Goal: Information Seeking & Learning: Learn about a topic

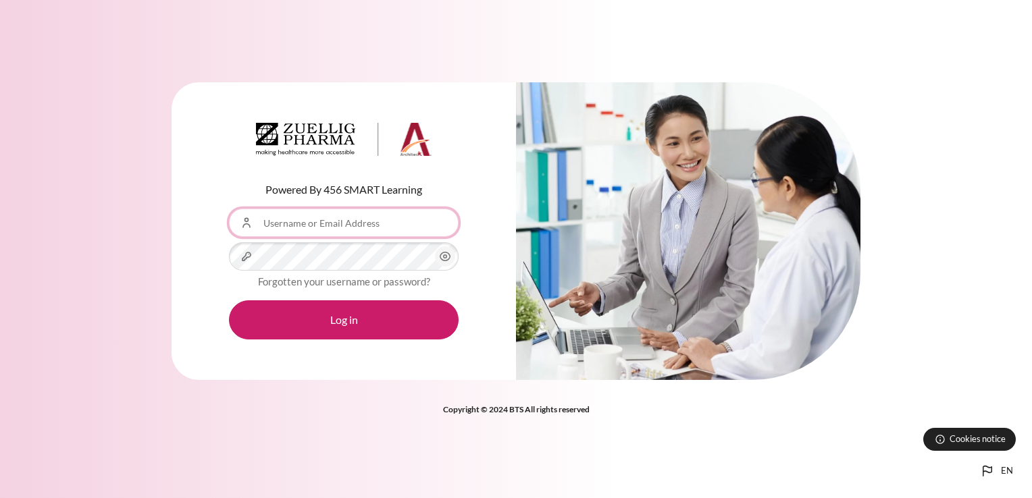
type input "[EMAIL_ADDRESS][DOMAIN_NAME]"
click at [444, 258] on circle "Content" at bounding box center [445, 256] width 3 height 3
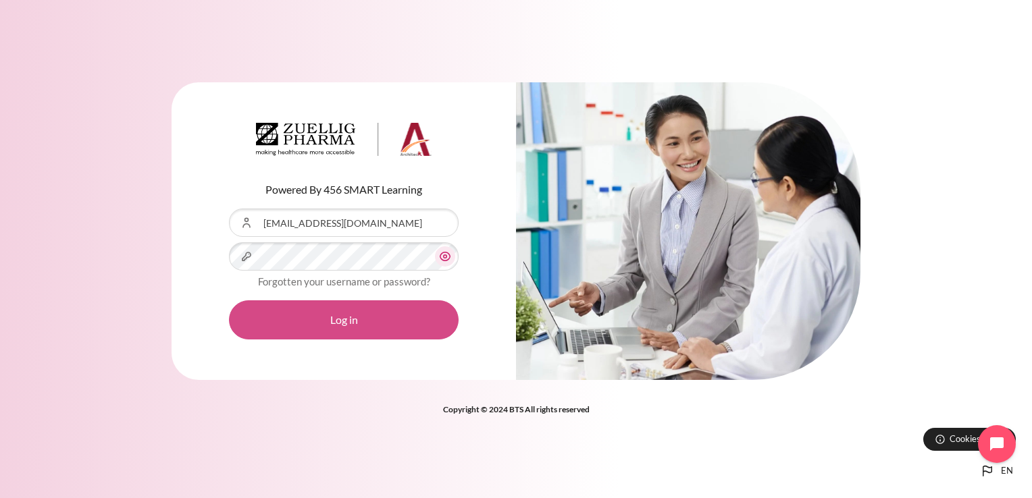
click at [338, 319] on button "Log in" at bounding box center [344, 319] width 230 height 39
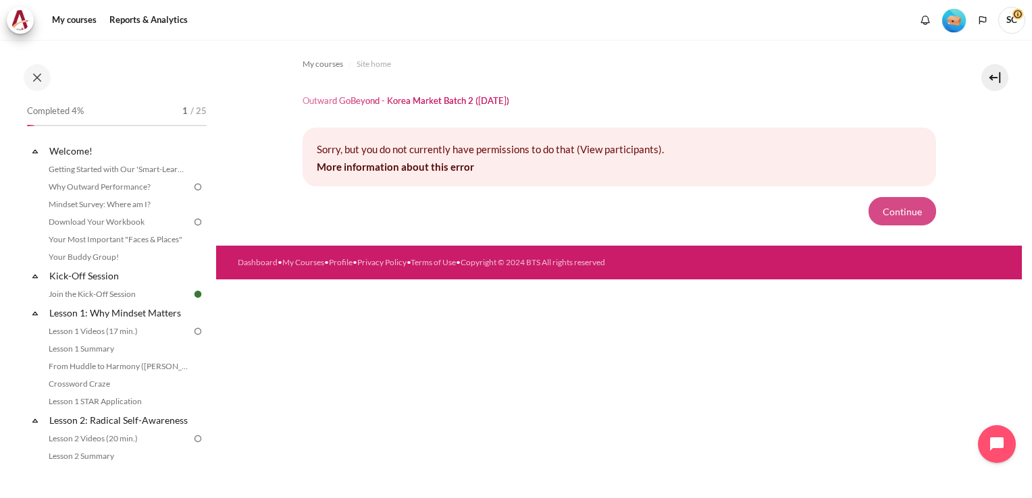
click at [896, 208] on button "Continue" at bounding box center [902, 211] width 68 height 28
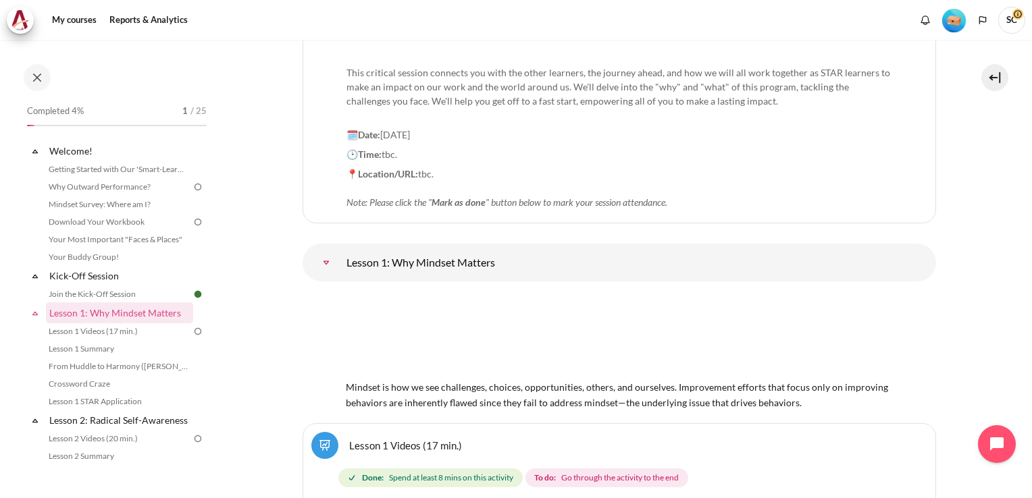
scroll to position [405, 0]
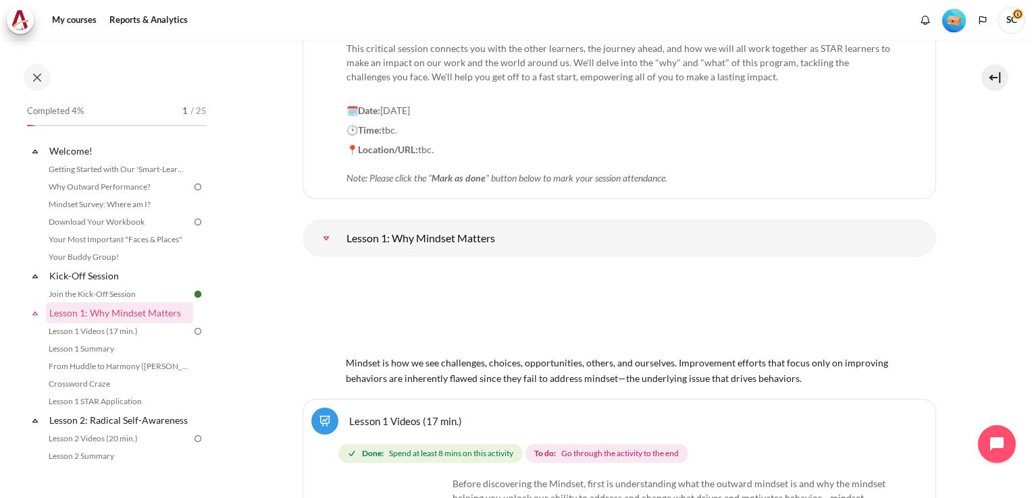
click at [554, 318] on img "Content" at bounding box center [619, 311] width 547 height 86
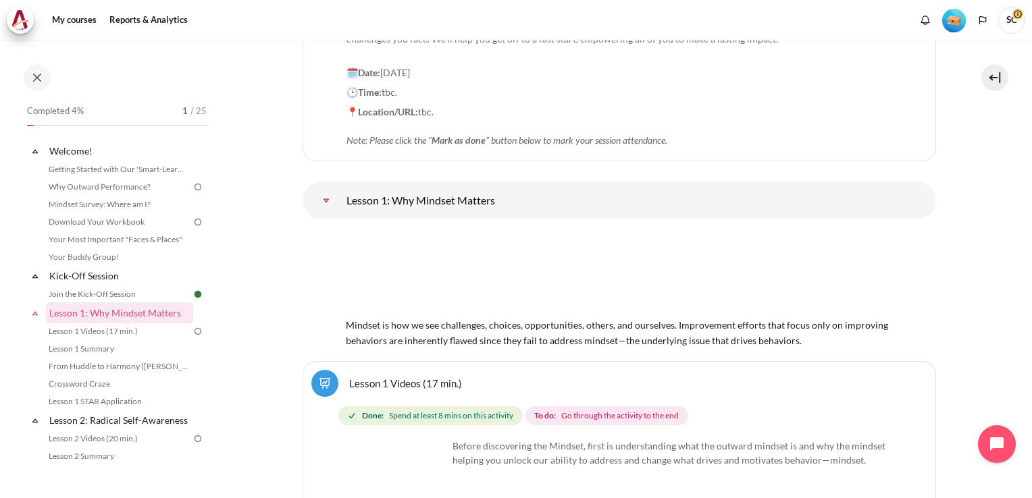
scroll to position [473, 0]
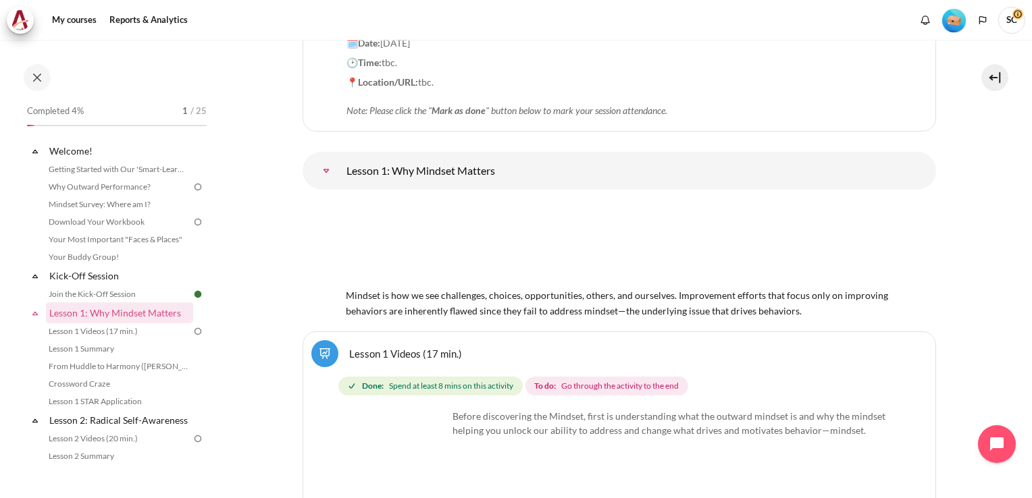
click at [433, 351] on link "Lesson 1 Videos (17 min.)" at bounding box center [405, 353] width 113 height 13
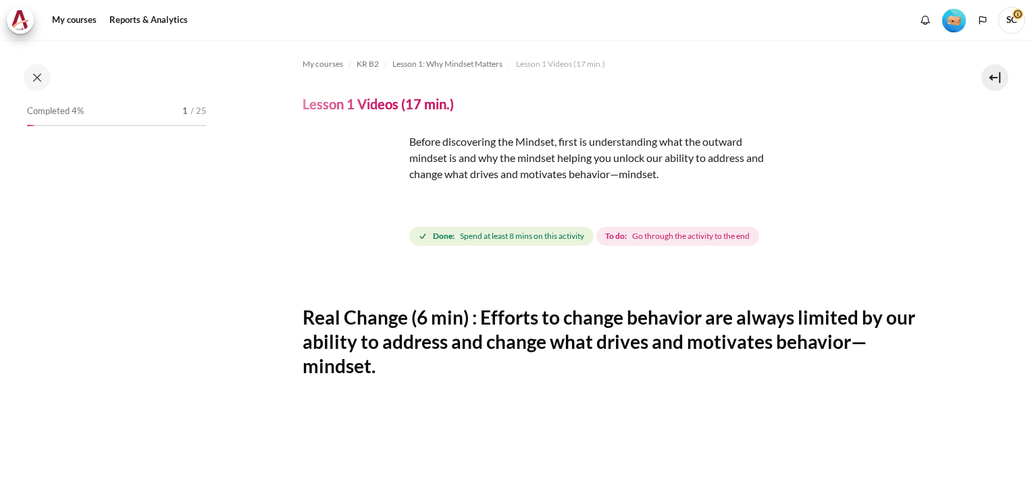
click at [384, 206] on img "Content" at bounding box center [352, 184] width 101 height 101
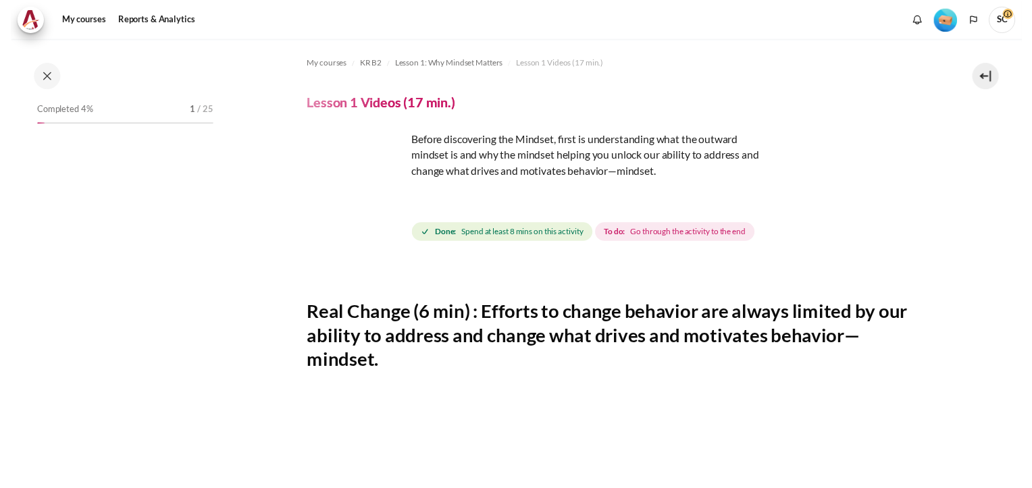
scroll to position [51, 0]
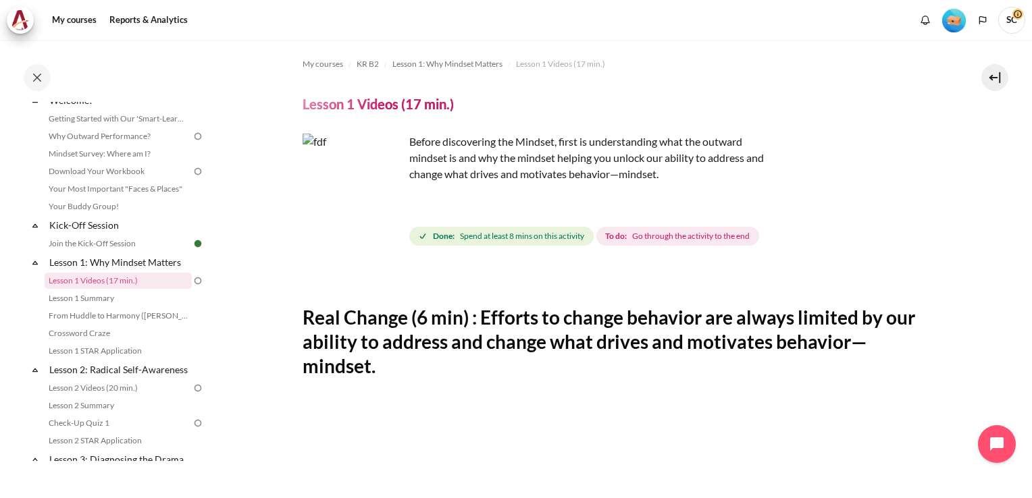
click at [384, 207] on img "Content" at bounding box center [352, 184] width 101 height 101
click at [386, 207] on img "Content" at bounding box center [352, 184] width 101 height 101
click at [997, 443] on icon "Open chat widget" at bounding box center [1004, 444] width 21 height 21
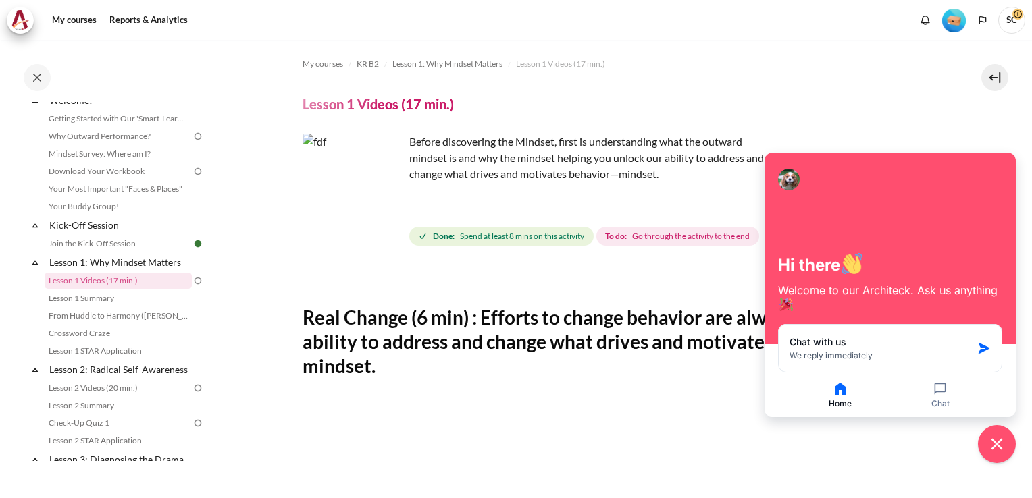
click at [837, 390] on icon "button" at bounding box center [840, 389] width 11 height 12
click at [1003, 448] on icon "Close chat widget" at bounding box center [996, 444] width 21 height 21
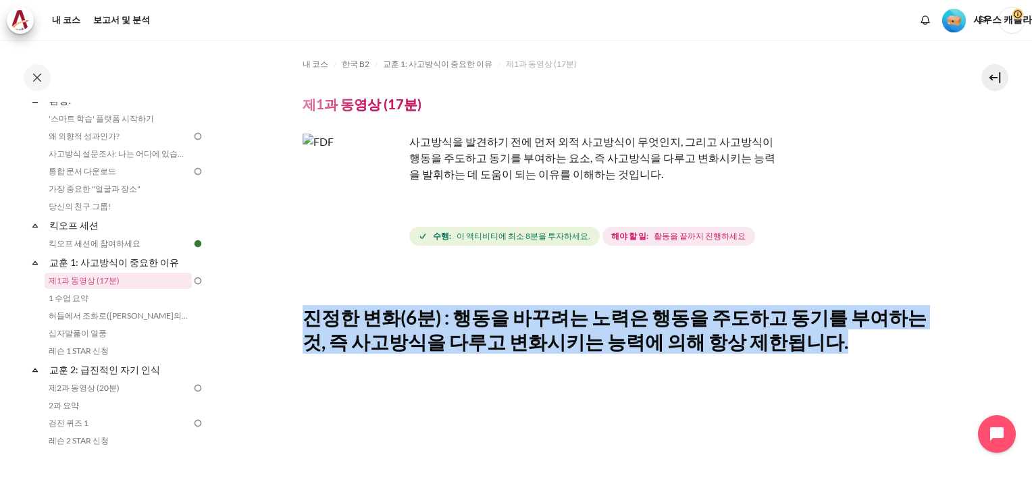
drag, startPoint x: 309, startPoint y: 306, endPoint x: 899, endPoint y: 336, distance: 591.6
click at [899, 336] on h2 "진정한 변화(6분) : 행동을 바꾸려는 노력은 행동을 주도하고 동기를 부여하는 것, 즉 사고방식을 다루고 변화시키는 능력에 의해 항상 제한됩니…" at bounding box center [618, 329] width 633 height 49
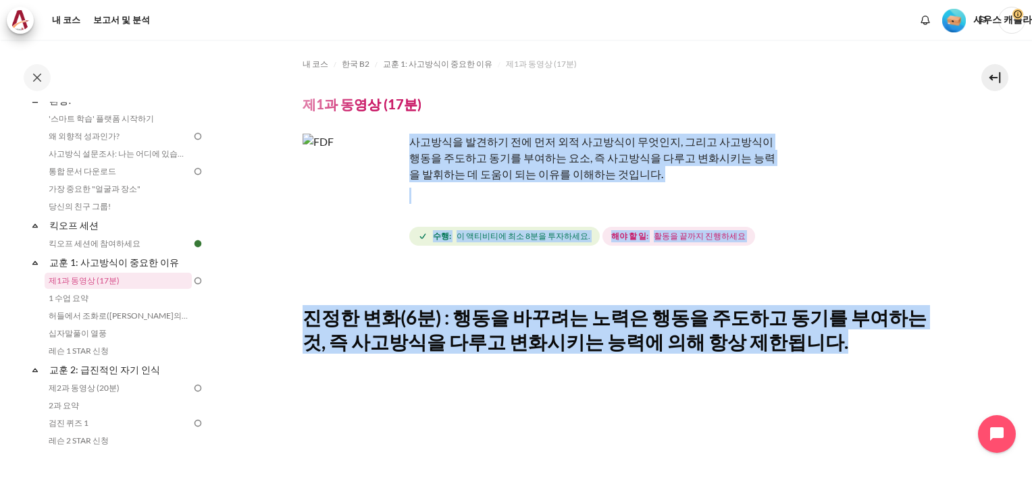
drag, startPoint x: 412, startPoint y: 128, endPoint x: 888, endPoint y: 336, distance: 519.2
copy div "사고방식을 발견하기 전에 먼저 외적 사고방식이 무엇인지, 그리고 사고방식이 행동을 주도하고 동기를 부여하는 요소, 즉 사고방식을 다루고 변화시…"
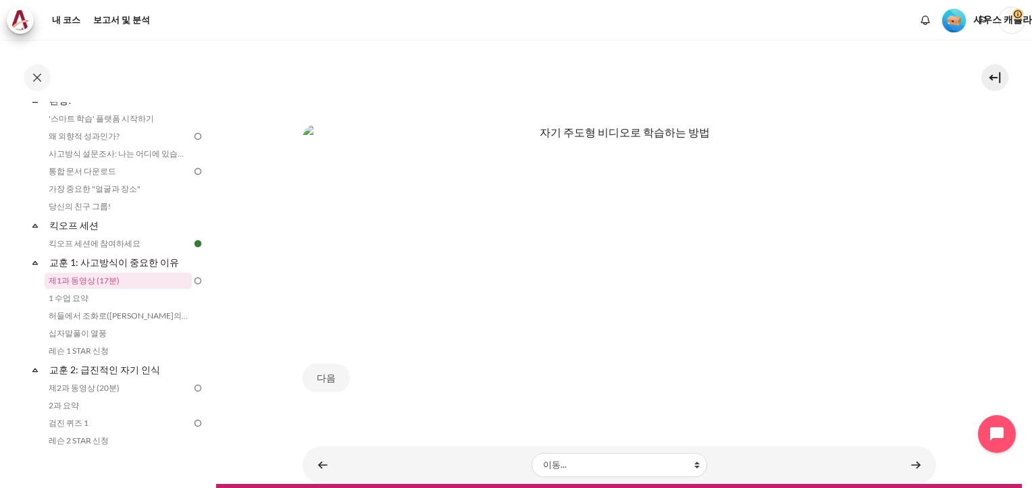
scroll to position [650, 0]
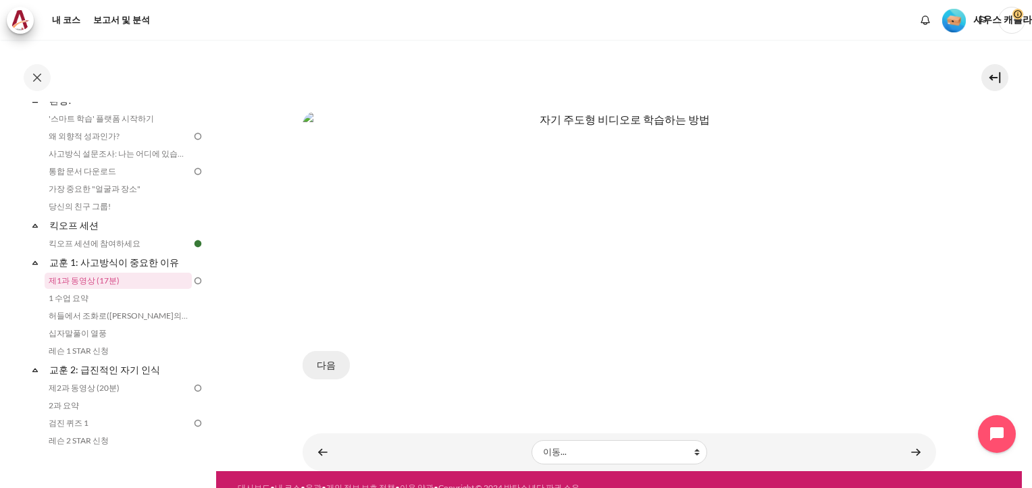
click at [322, 351] on button "다음" at bounding box center [325, 365] width 47 height 28
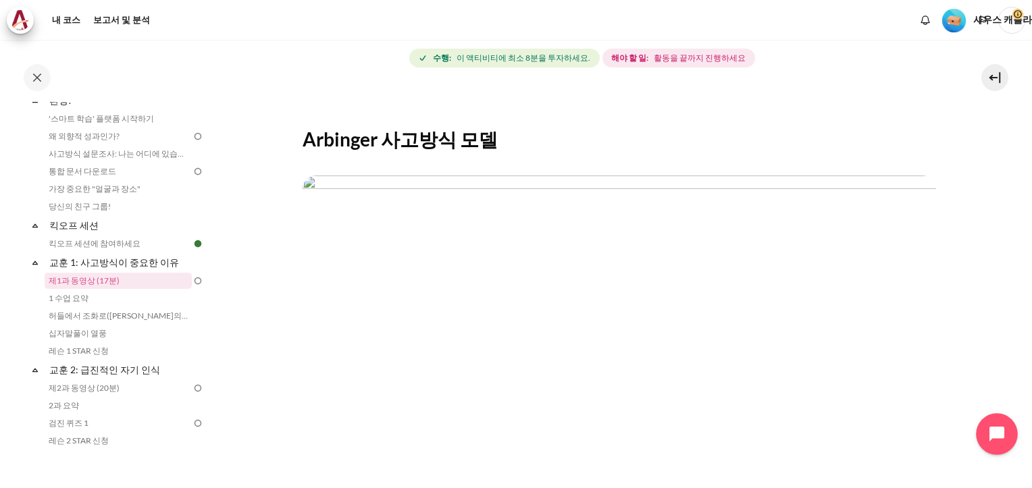
scroll to position [203, 0]
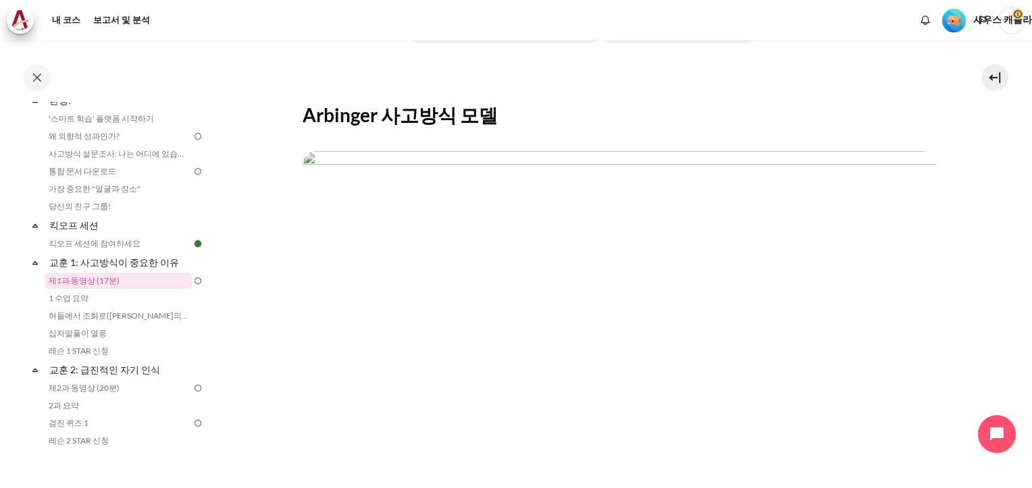
drag, startPoint x: 995, startPoint y: 433, endPoint x: 602, endPoint y: 365, distance: 398.2
click at [602, 364] on img "콘텐츠" at bounding box center [618, 329] width 633 height 357
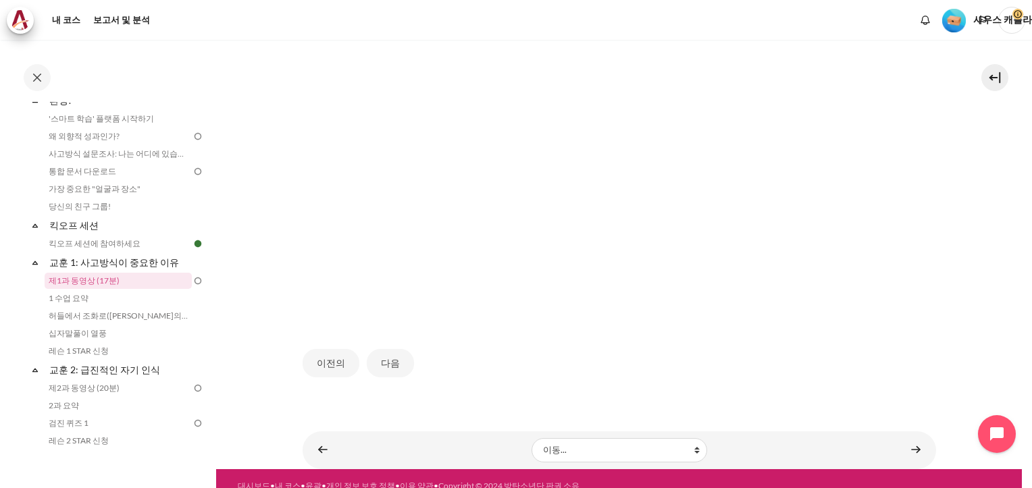
scroll to position [320, 0]
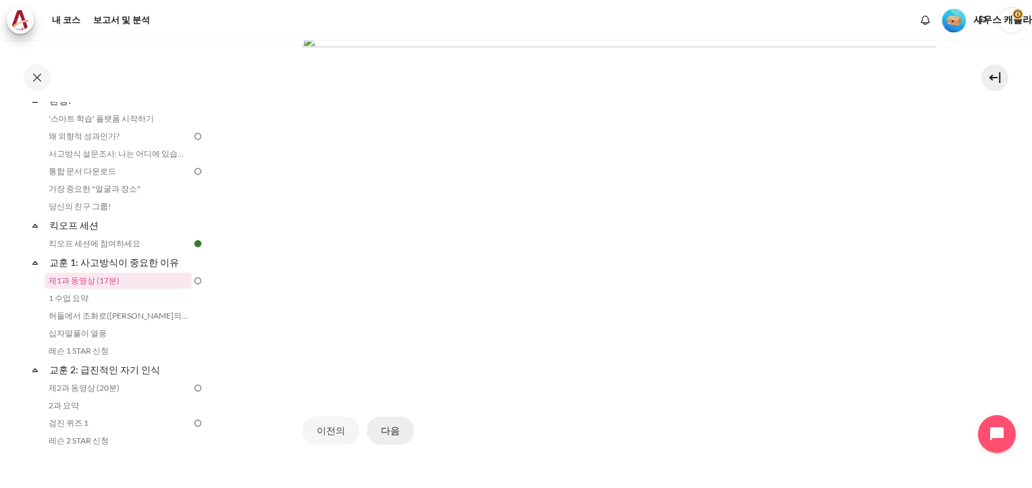
click at [389, 417] on button "다음" at bounding box center [390, 431] width 47 height 28
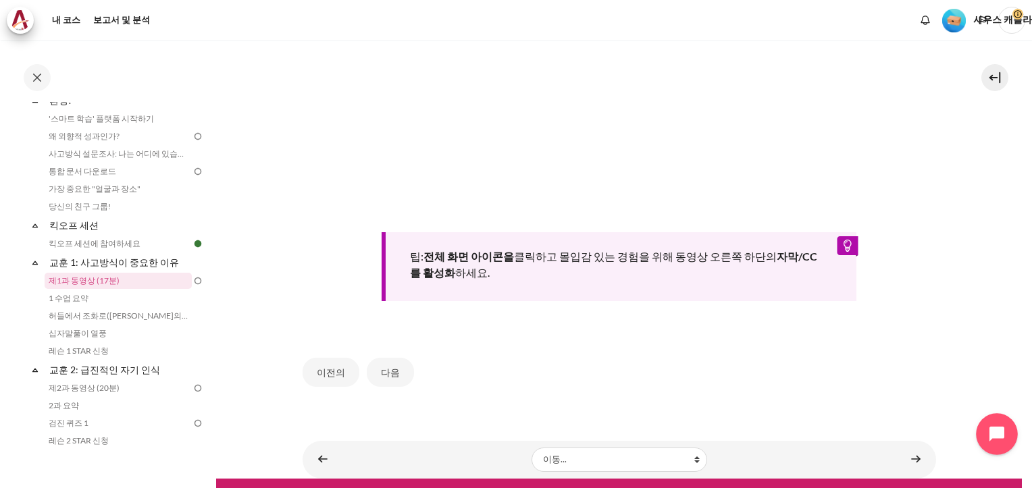
scroll to position [569, 0]
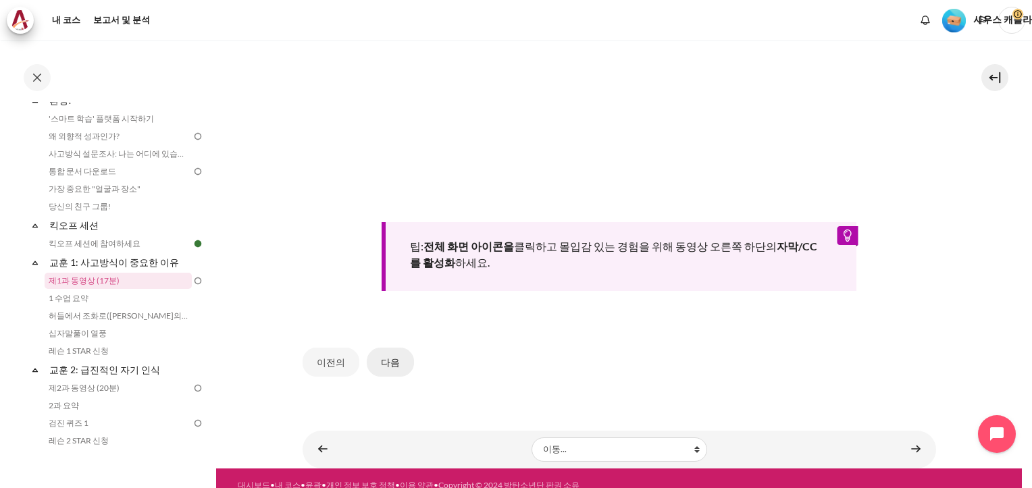
click at [394, 348] on button "다음" at bounding box center [390, 362] width 47 height 28
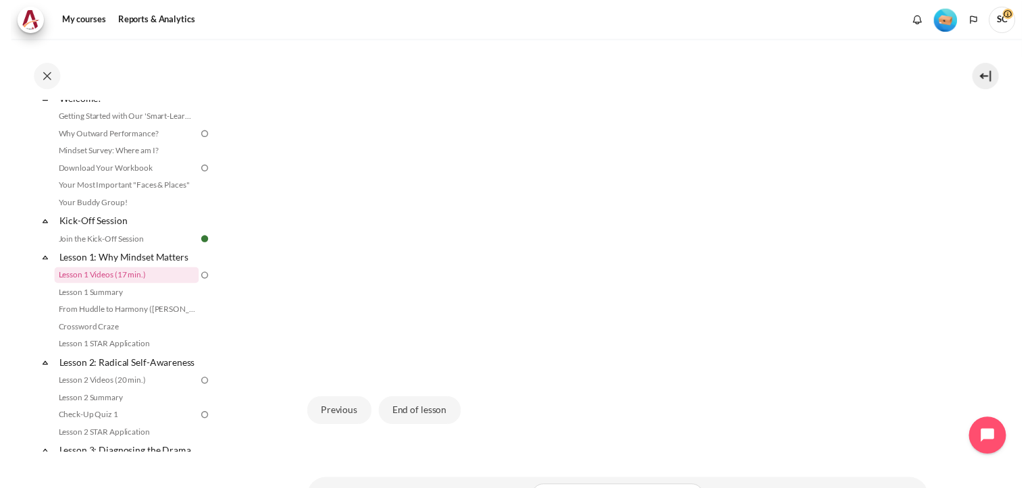
scroll to position [387, 0]
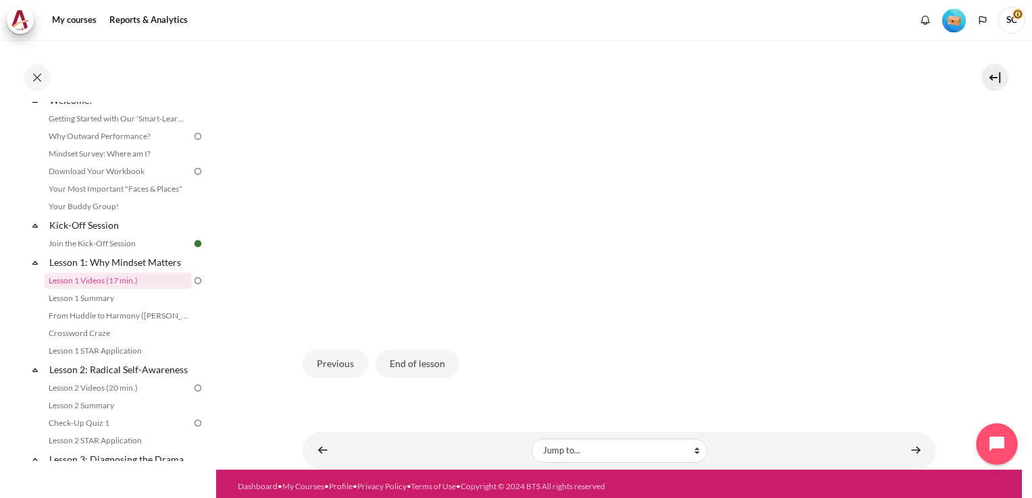
click at [997, 442] on icon "Open chat widget" at bounding box center [1004, 444] width 21 height 21
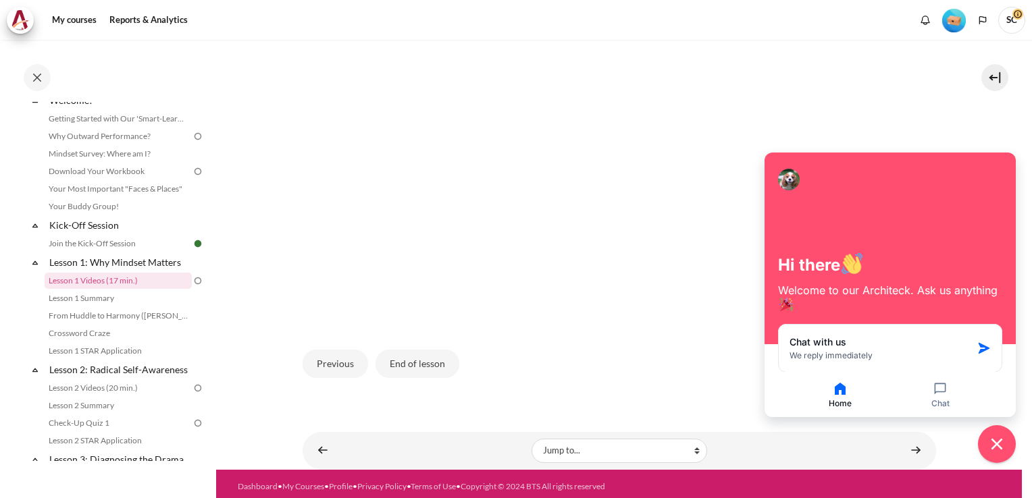
click at [624, 373] on div "Previous End of lesson" at bounding box center [618, 363] width 633 height 55
click at [991, 438] on icon "Close chat widget" at bounding box center [996, 444] width 21 height 21
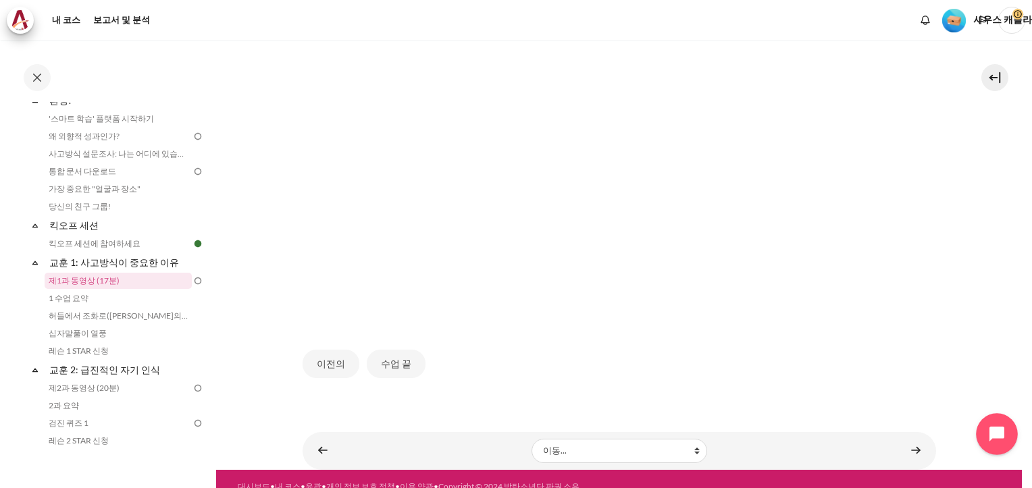
scroll to position [388, 0]
click at [392, 349] on button "수업 끝" at bounding box center [396, 363] width 59 height 28
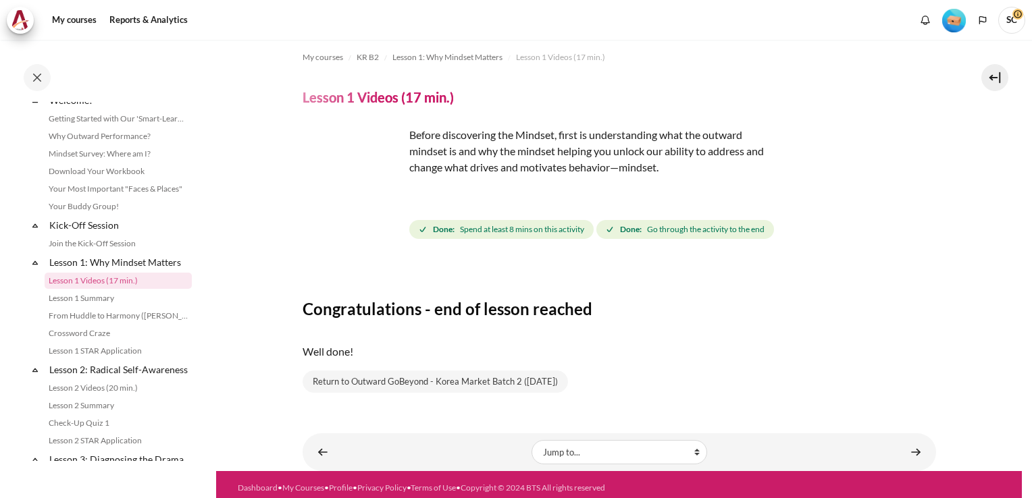
scroll to position [13, 0]
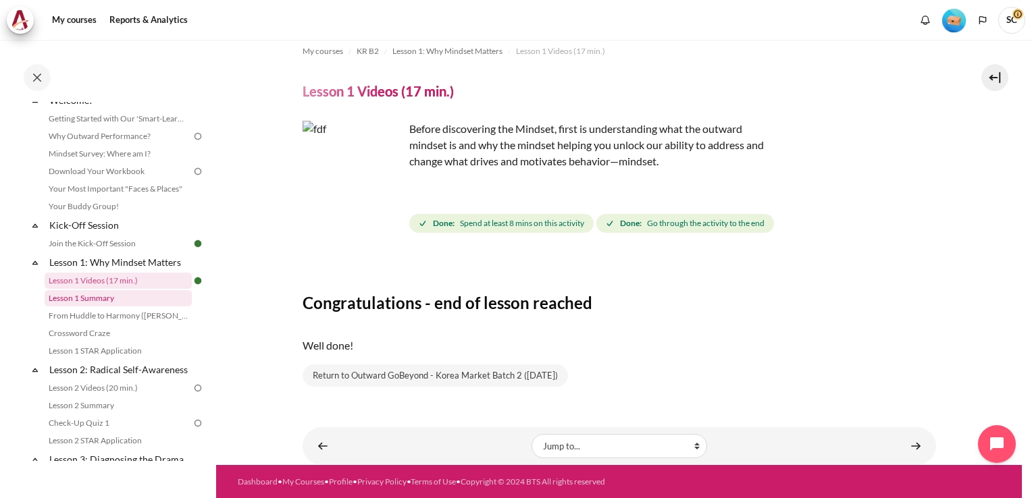
click at [101, 300] on link "Lesson 1 Summary" at bounding box center [118, 298] width 147 height 16
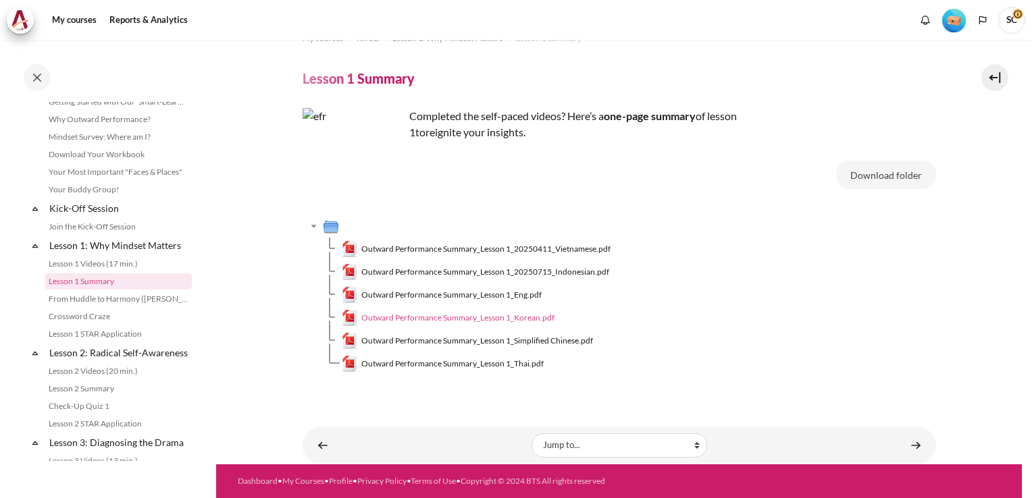
scroll to position [25, 0]
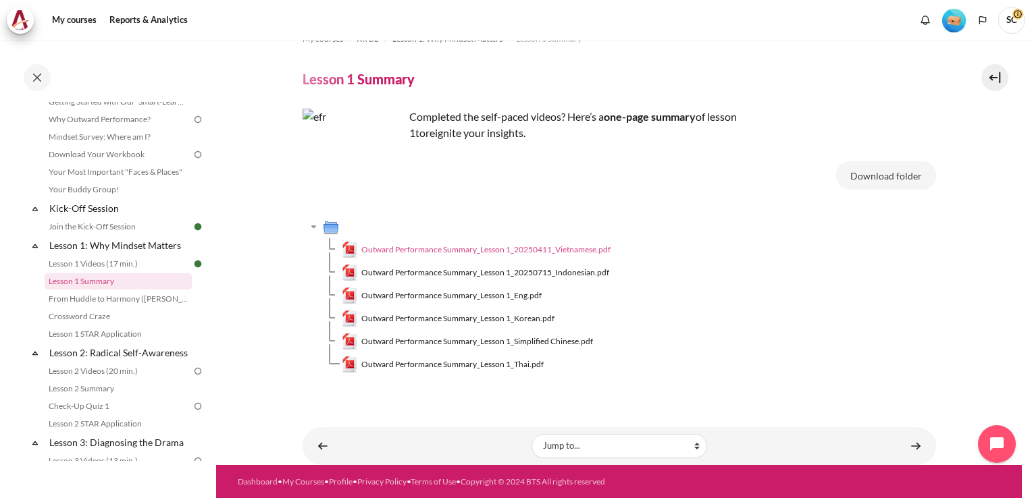
click at [450, 249] on span "Outward Performance Summary_Lesson 1_20250411_Vietnamese.pdf" at bounding box center [485, 250] width 249 height 12
click at [413, 273] on span "Outward Performance Summary_Lesson 1_20250715_Indonesian.pdf" at bounding box center [485, 273] width 248 height 12
click at [435, 293] on span "Outward Performance Summary_Lesson 1_Eng.pdf" at bounding box center [451, 296] width 180 height 12
click at [99, 315] on link "Crossword Craze" at bounding box center [118, 317] width 147 height 16
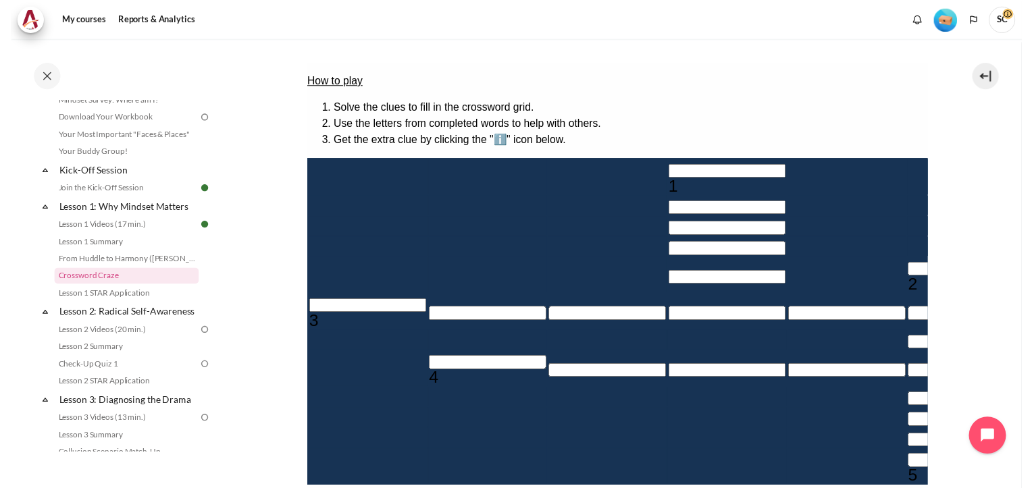
scroll to position [203, 0]
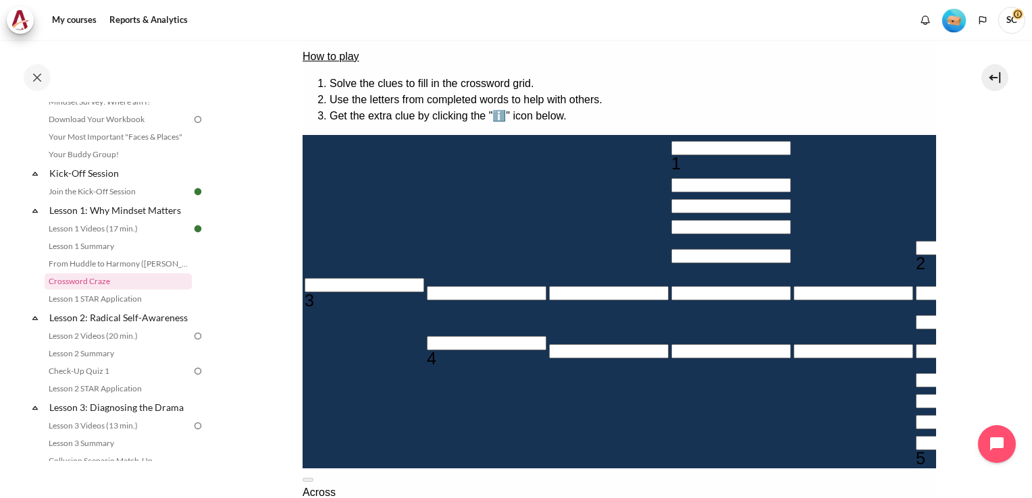
click at [670, 146] on input "Crossword grid. Use arrow keys to navigate and the keyboard to enter characters…" at bounding box center [730, 148] width 120 height 14
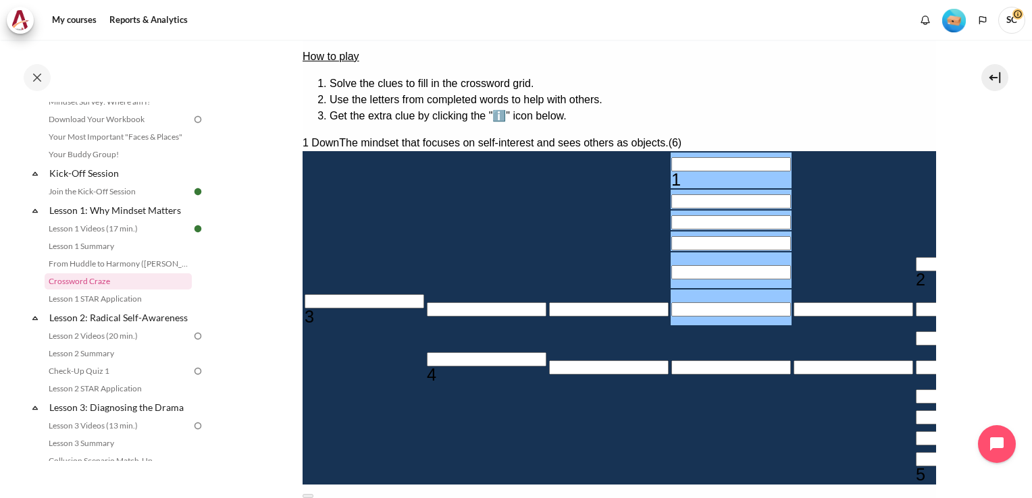
type input "ㅠ＿＿＿＿＿"
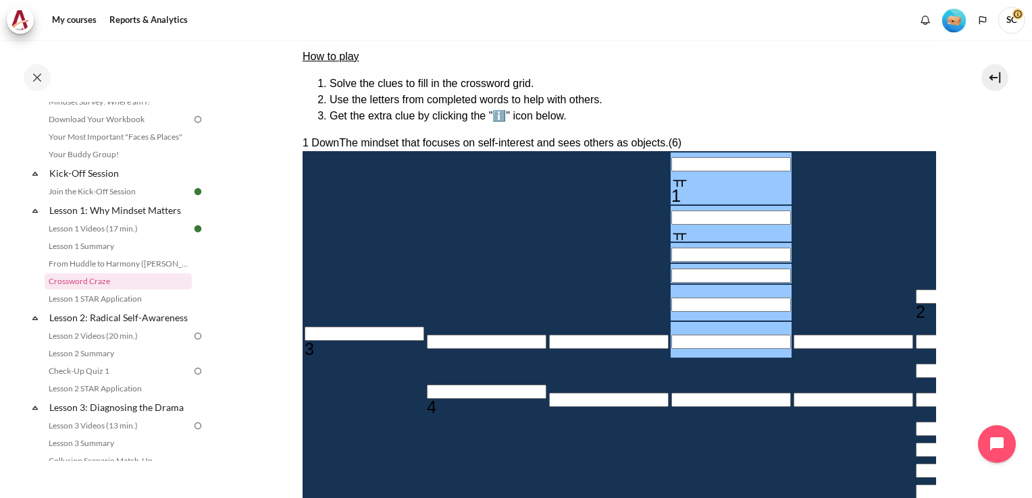
type input "ㅠ＿＿＿＿＿"
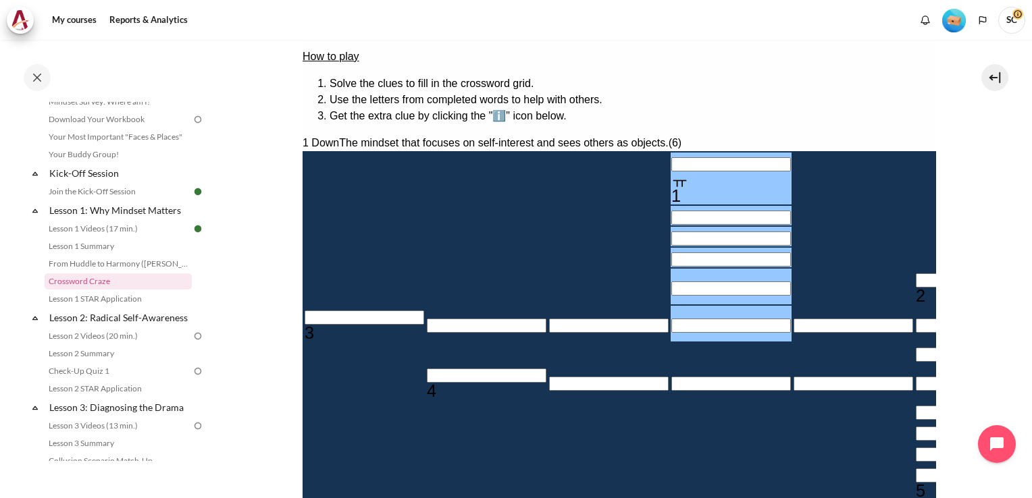
click at [670, 172] on div "ㅠ" at bounding box center [730, 180] width 120 height 16
click at [670, 232] on input "Row 3, Column 4. 1 Down. The mindset that focuses on self-interest and sees oth…" at bounding box center [730, 239] width 120 height 14
click at [670, 172] on div "ㅠ" at bounding box center [730, 180] width 120 height 16
type input "B＿＿＿＿＿"
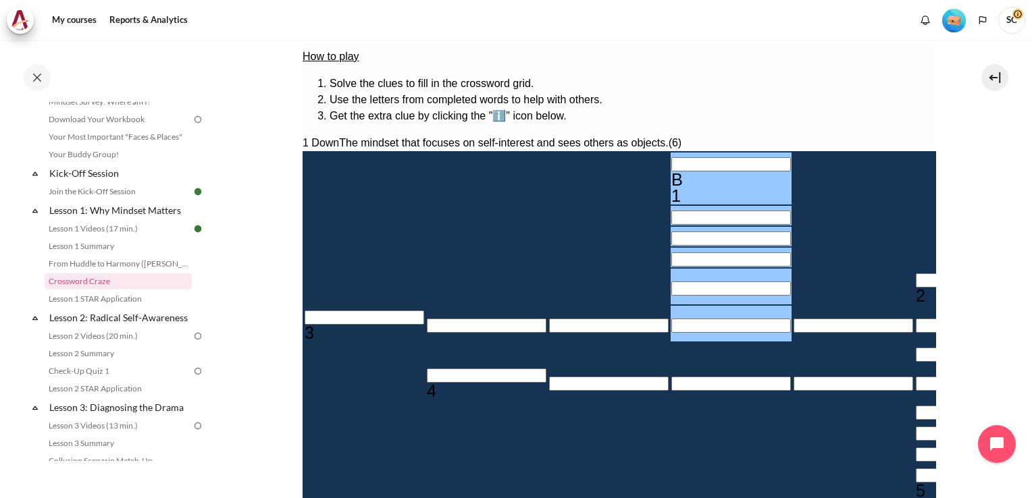
type input "B＿E＿＿＿"
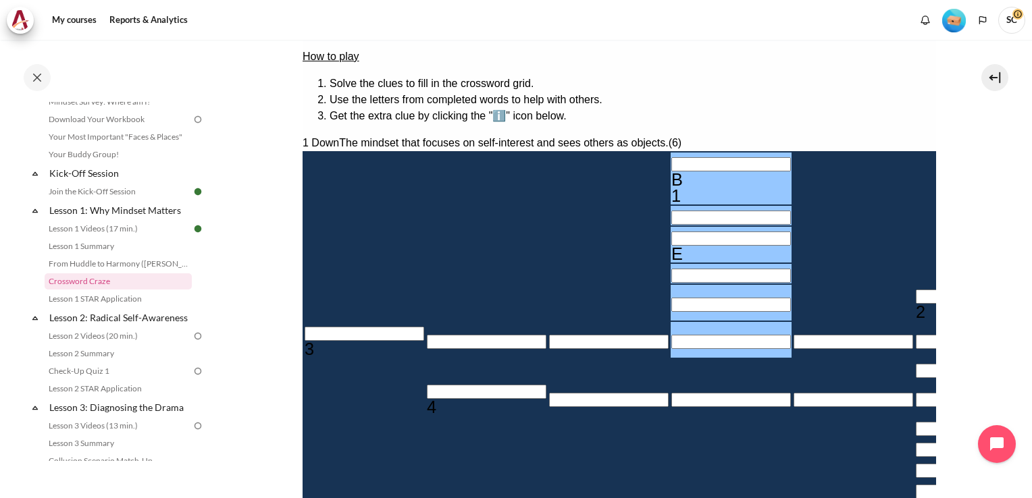
type input "B＿E＿H＿"
type input "＿＿＿A＿＿＿"
type input "B＿E＿HA"
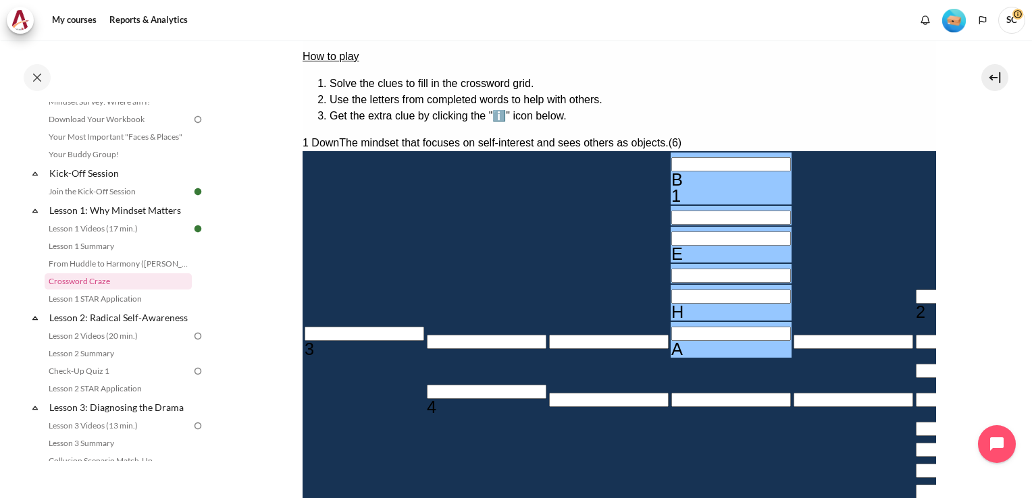
click at [670, 211] on input "Row 2, Column 4. 1 Down. The mindset that focuses on self-interest and sees oth…" at bounding box center [730, 218] width 120 height 14
type input "BEE＿HA"
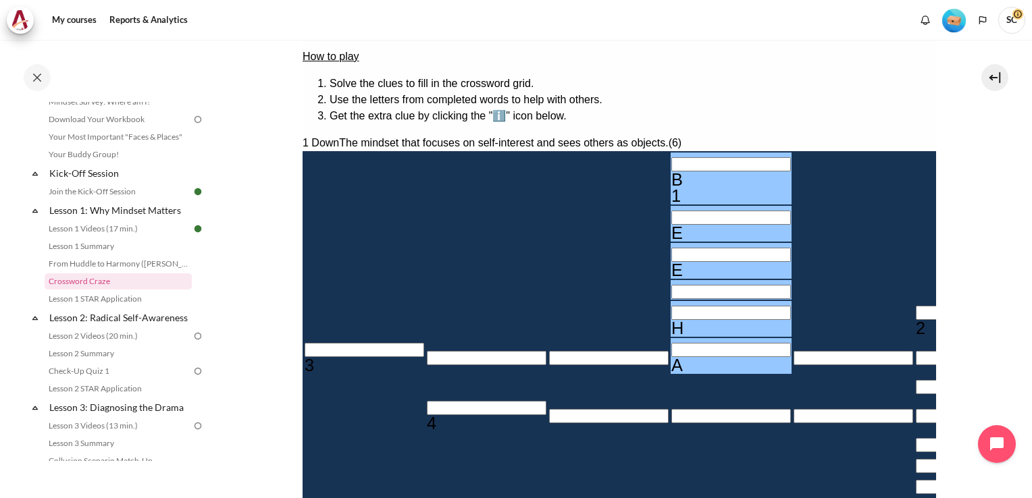
click at [670, 262] on div "E" at bounding box center [730, 270] width 120 height 16
type input "BEH＿HA"
type input "BEHAHA"
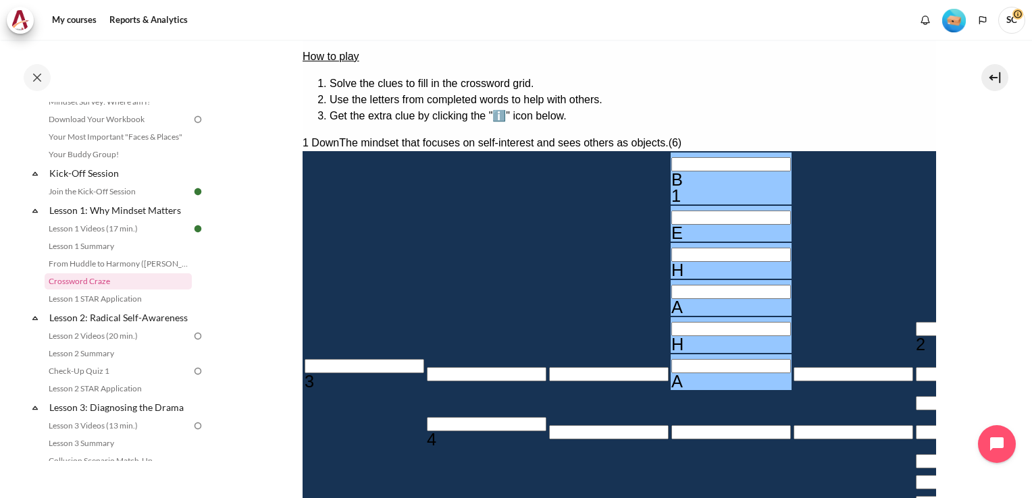
type input "BEHAVA"
type input "＿＿＿I＿＿＿"
type input "BEHAVI"
type input "＿＿＿O＿＿＿"
type input "BEHAVO"
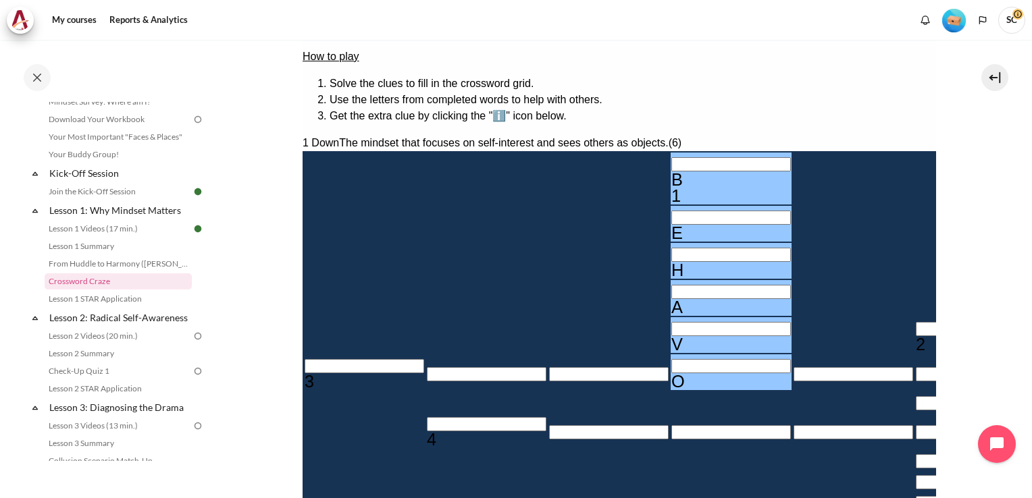
type input "＿＿＿R＿＿＿"
type input "BEHAVR"
click at [915, 322] on input "Crossword grid. Use arrow keys to navigate and the keyboard to enter characters…" at bounding box center [975, 329] width 120 height 14
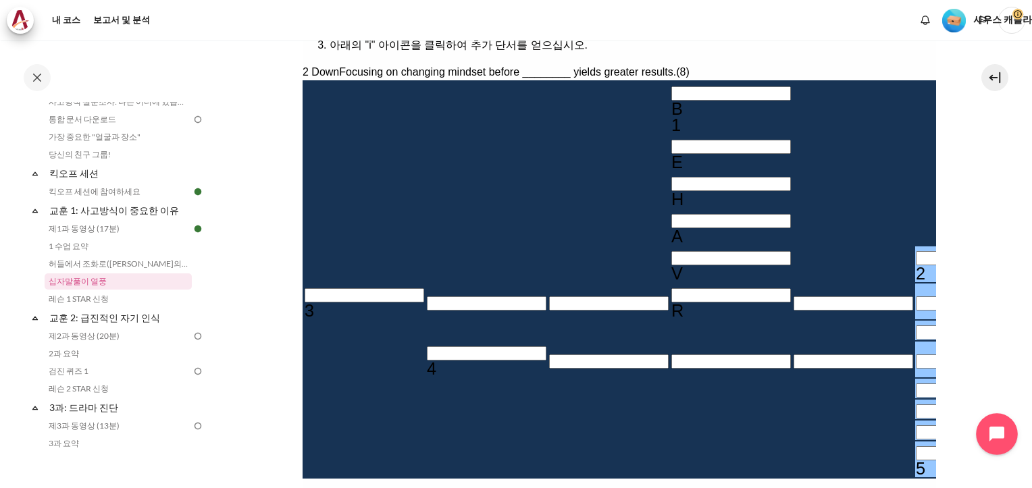
scroll to position [262, 0]
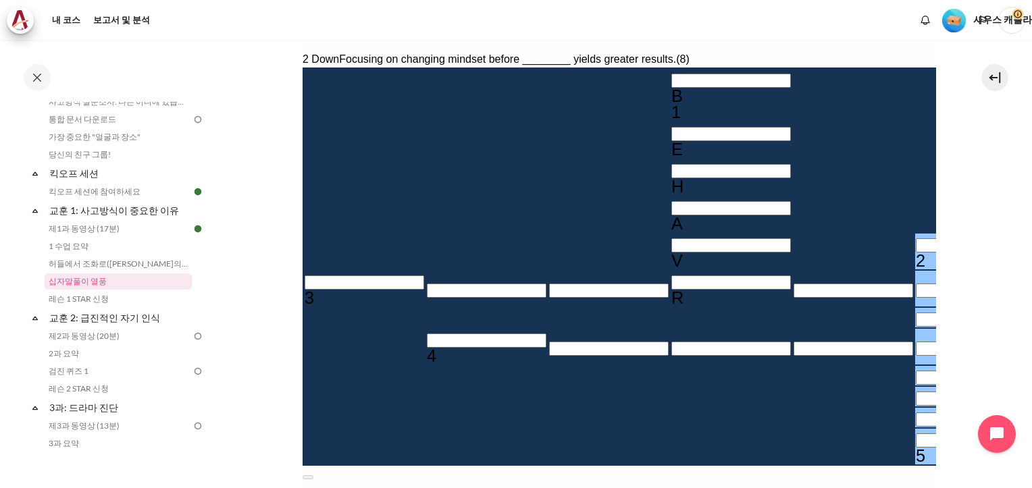
scroll to position [289, 0]
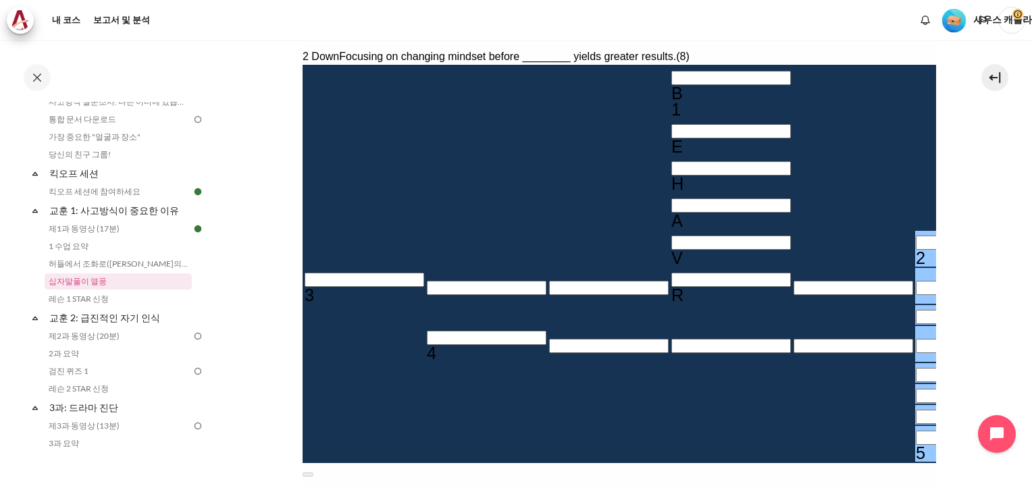
click at [915, 236] on input "행 5, 열 6. 2 다운. ________ 전에 사고방식을 바꾸는 데 집중하면 더 큰 결과를 얻을 수 있습니다., 편지 1/8." at bounding box center [975, 243] width 120 height 14
type input "A＿＿＿＿＿＿＿"
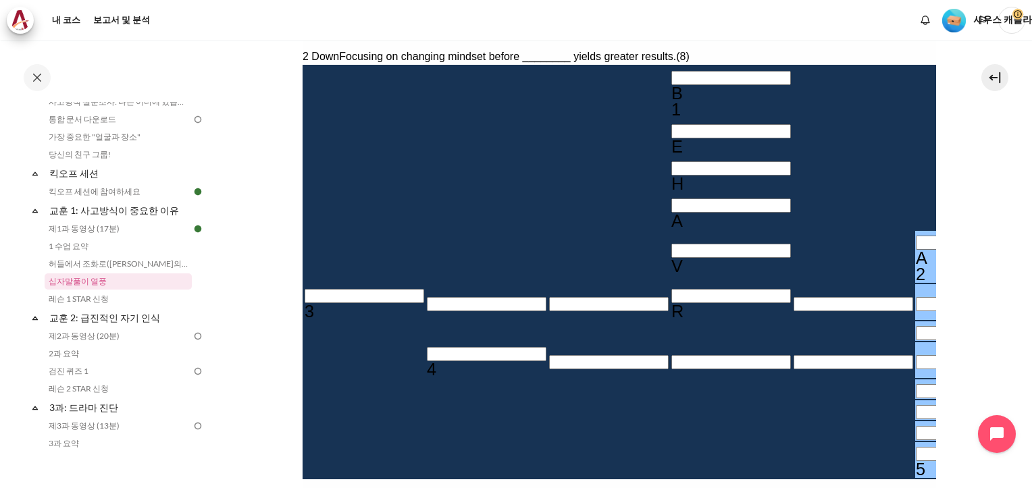
type input "＿＿＿R＿R＿"
type input "AR＿＿＿＿＿＿"
type input "ARB＿＿＿＿＿"
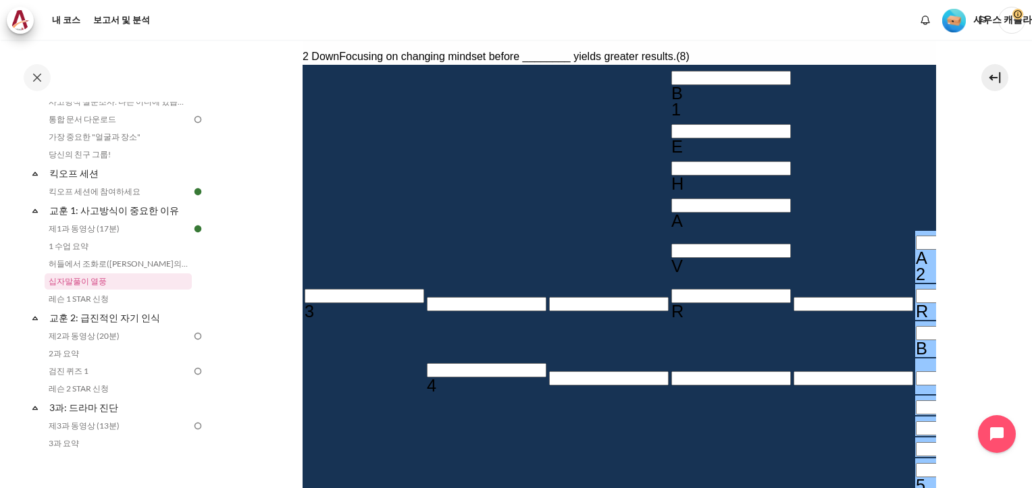
type input "＿＿＿＿I＿＿"
type input "ARBI＿＿＿＿"
type input "ARBIN＿＿＿"
type input "ARBING＿＿"
type input "ARBINGE＿"
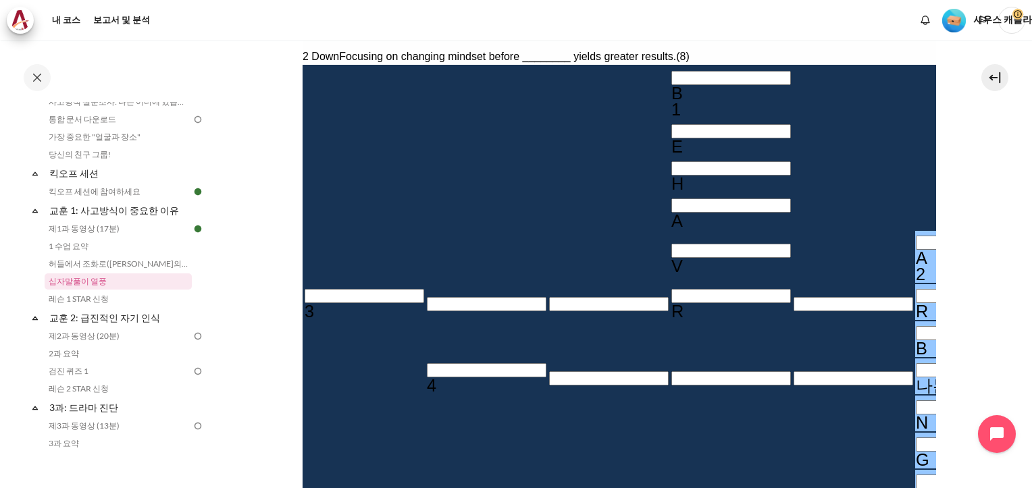
type input "R＿＿＿＿＿＿"
type input "ARBINGER"
click at [915, 377] on div "나는" at bounding box center [975, 385] width 120 height 16
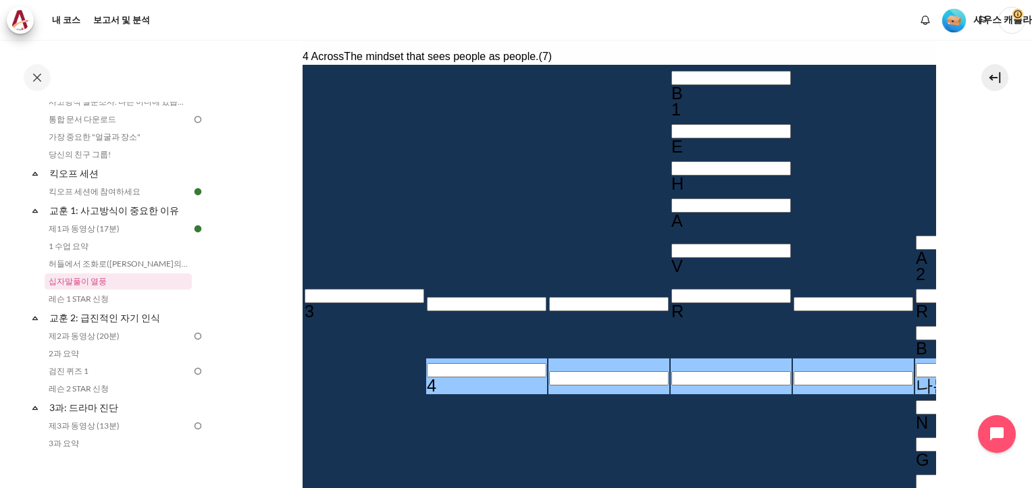
click at [915, 377] on div "나는" at bounding box center [975, 385] width 120 height 16
click at [915, 415] on div "N" at bounding box center [975, 423] width 120 height 16
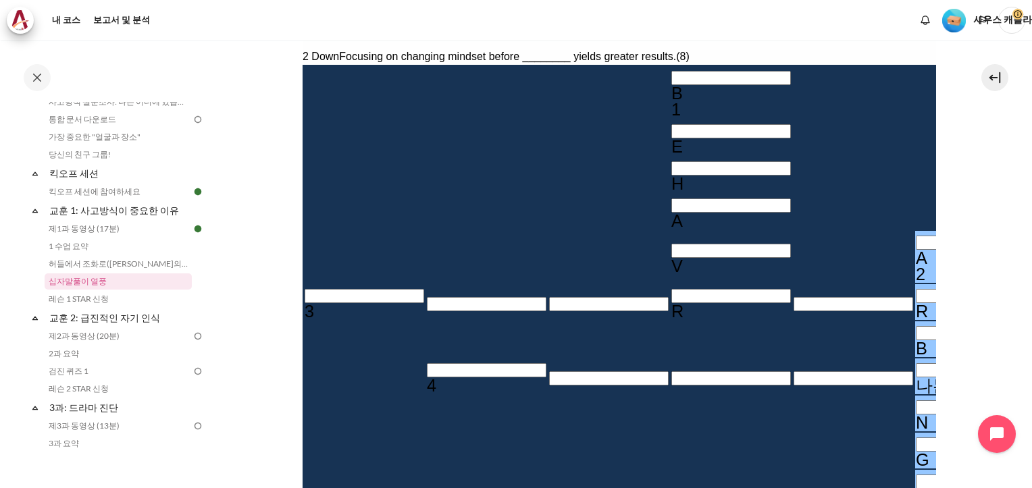
click at [915, 377] on div "나는" at bounding box center [975, 385] width 120 height 16
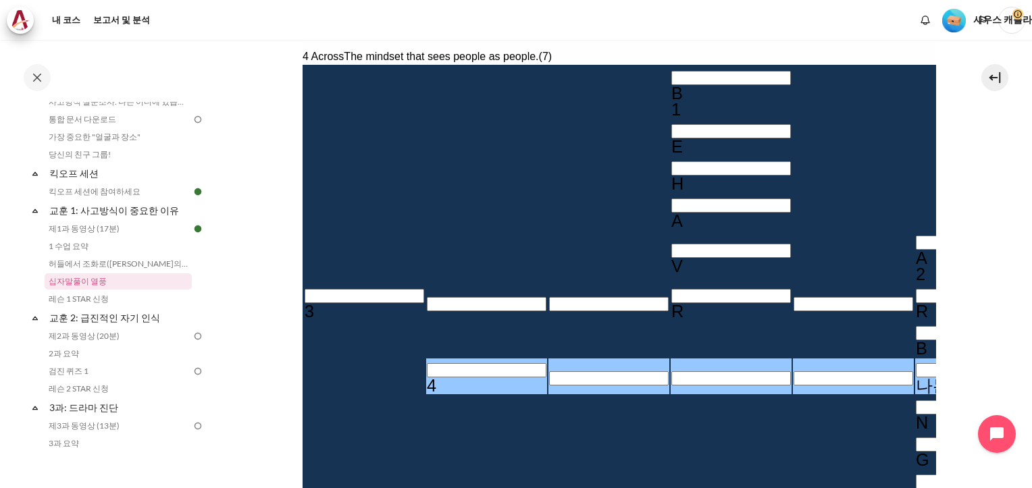
type input "＿＿＿＿ㅑ＿＿"
type input "ARBㅑNGER"
click at [915, 377] on div "ㅑ" at bounding box center [975, 385] width 120 height 16
type input "＿＿＿＿＿ㅑ＿"
type input "ARB＿NGER"
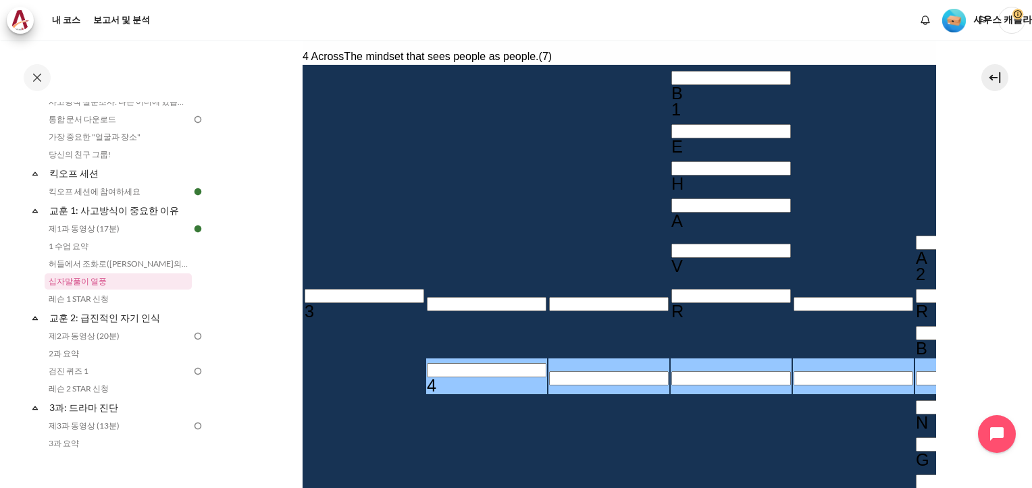
type input "＿＿＿＿＿＿＿"
click at [915, 371] on input "Row 8, Column 6. 4 Across. The mindset that sees people as people., Letter 5 of…" at bounding box center [975, 378] width 120 height 14
type input "＿＿＿＿I＿＿"
type input "ARBINGER"
type input "＿＿＿＿＿＿＿"
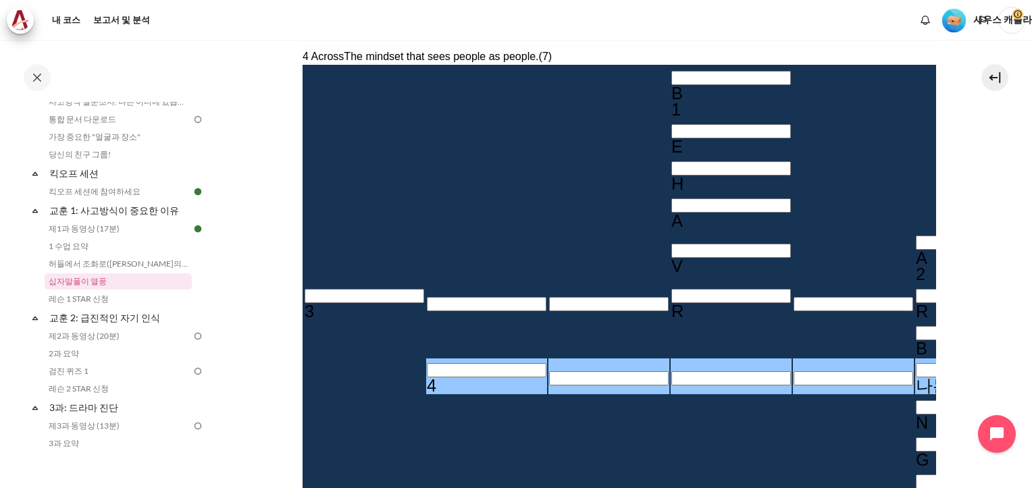
type input "ARB＿NGER"
type input "＿＿＿＿ㅑ＿＿"
type input "ARBㅑNGER"
type input "＿＿＿＿＿＿＿"
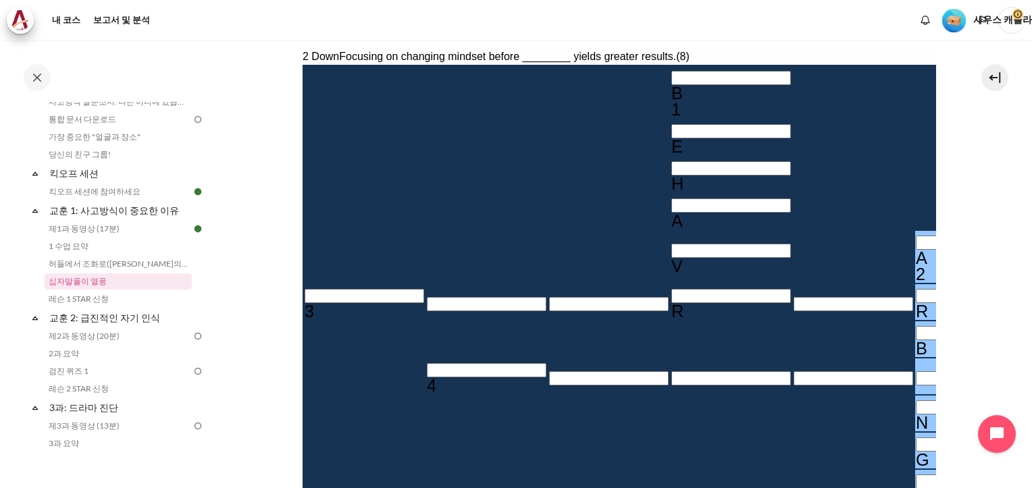
type input "ARBㅑNGER"
type input "＿＿＿＿ㅑ＿＿"
type input "ARBNGER"
type input "＿＿＿＿R＿＿"
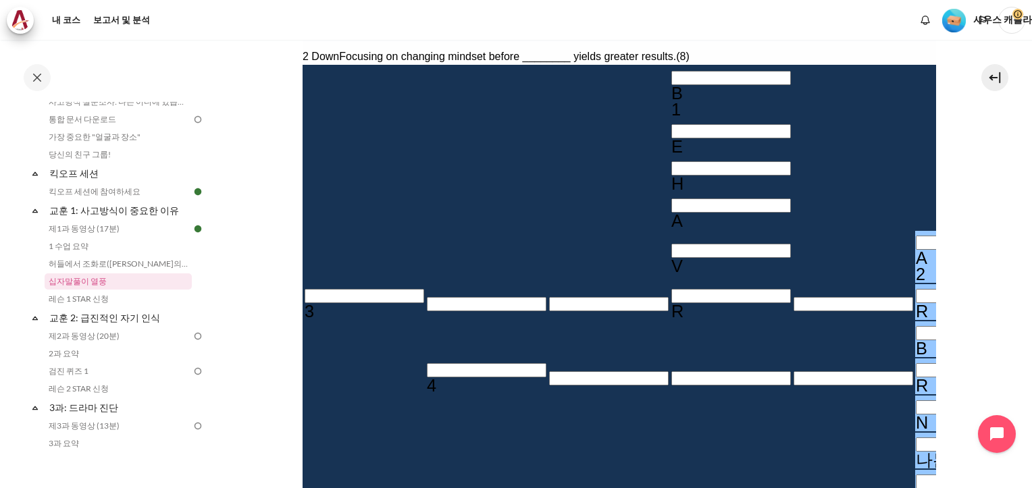
type input "ARBRNIER"
click at [915, 363] on input "Row 8, Column 6. 2 Down. Focusing on changing mindset before ________ yields gr…" at bounding box center [975, 370] width 120 height 14
type input "＿＿＿＿I＿＿"
type input "ARBINIER"
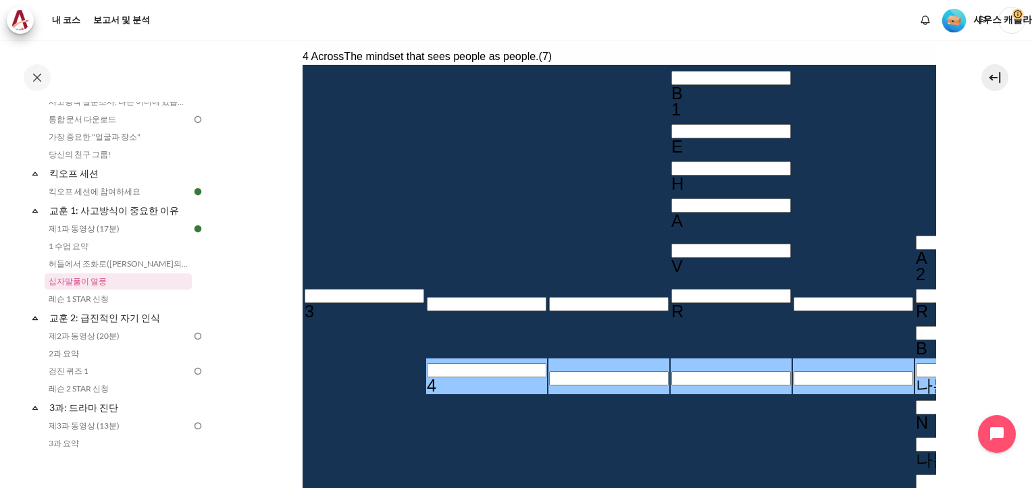
click at [915, 340] on div "B" at bounding box center [975, 348] width 120 height 16
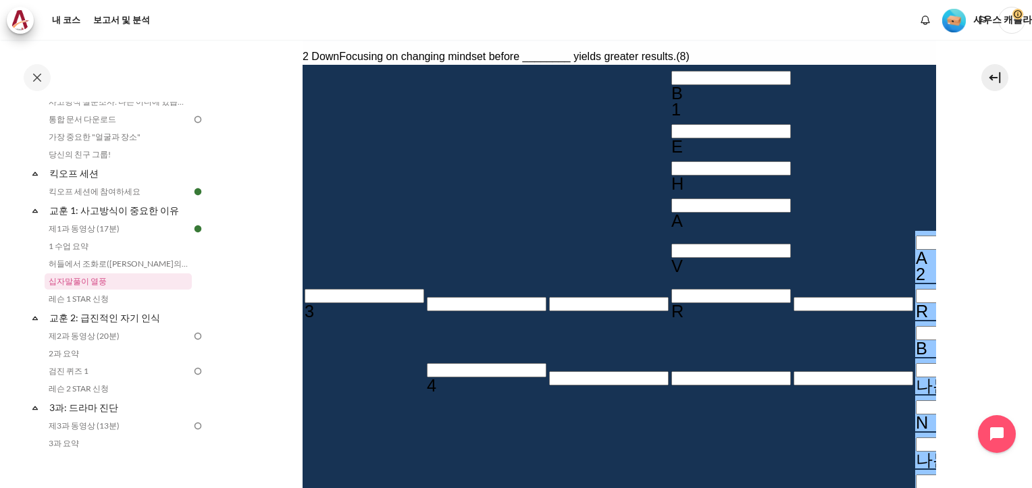
click at [915, 377] on div "나는" at bounding box center [975, 385] width 120 height 16
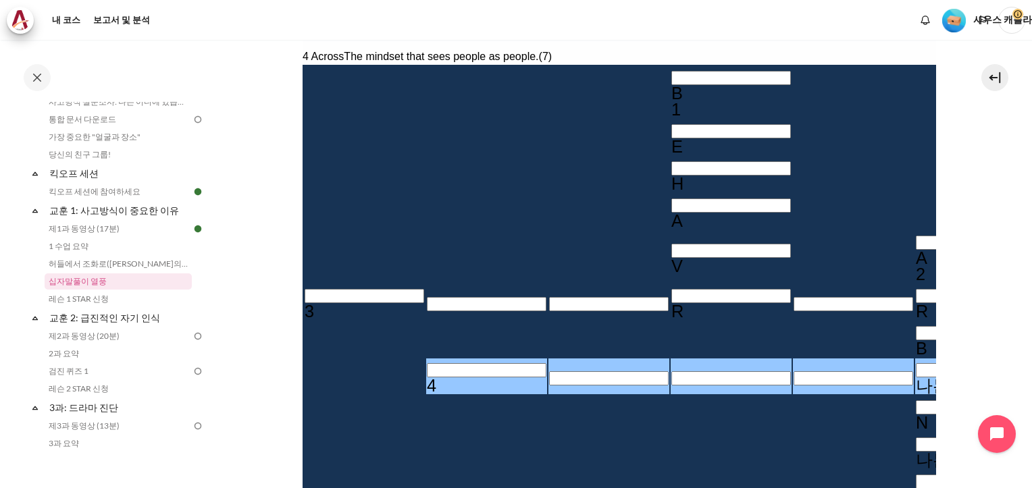
click at [915, 340] on div "B" at bounding box center [975, 348] width 120 height 16
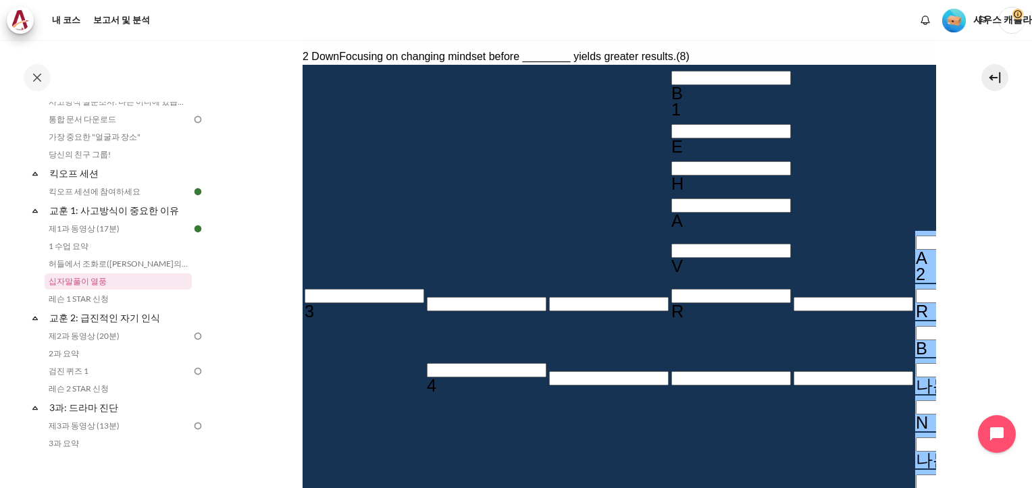
type input "ARIINIER"
type input "ARㅠINIER"
type input "＿＿＿＿ㅠ＿＿"
type input "ARㅠㅠNIER"
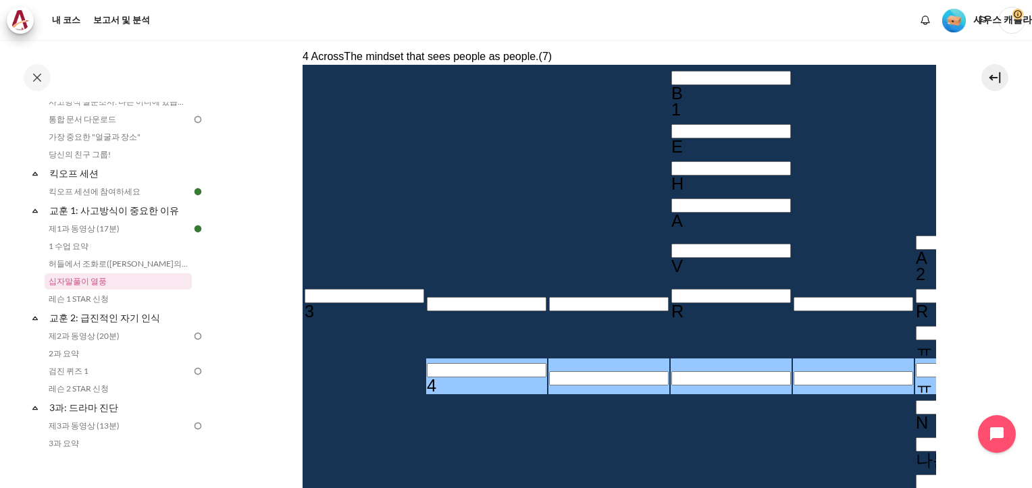
type input "＿＿＿＿B＿＿"
type input "ARㅠBNIER"
click at [915, 340] on div "ㅠ" at bounding box center [975, 348] width 120 height 16
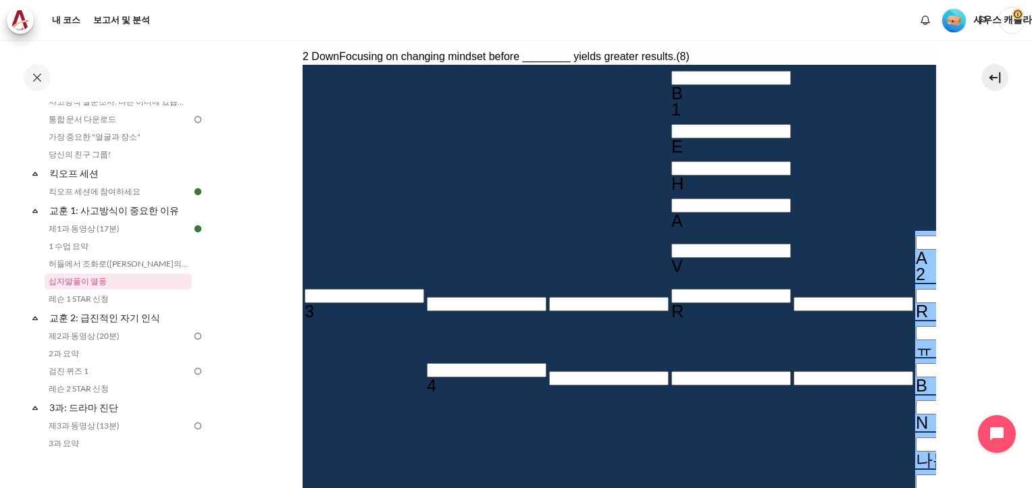
type input "ARBBNIER"
type input "＿＿＿＿I＿＿"
type input "ARBINIER"
type input "ARBINGER"
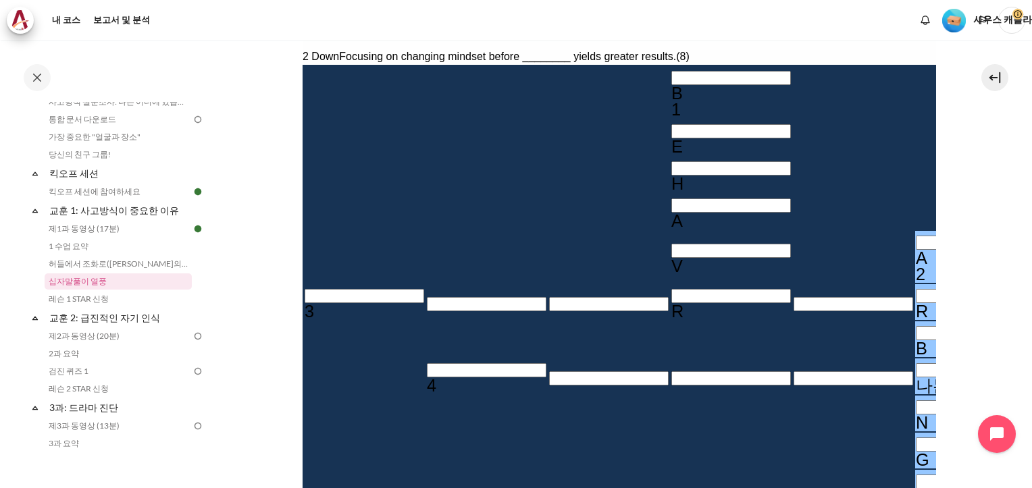
click at [326, 289] on input "십자말풀이 그리드. 화살표 키를 사용하여 탐색하고 키보드를 사용하여 문자를 입력합니다. 또는 Tab을 사용하여 그리드 대신 공백 스타일 필드에…" at bounding box center [364, 296] width 120 height 14
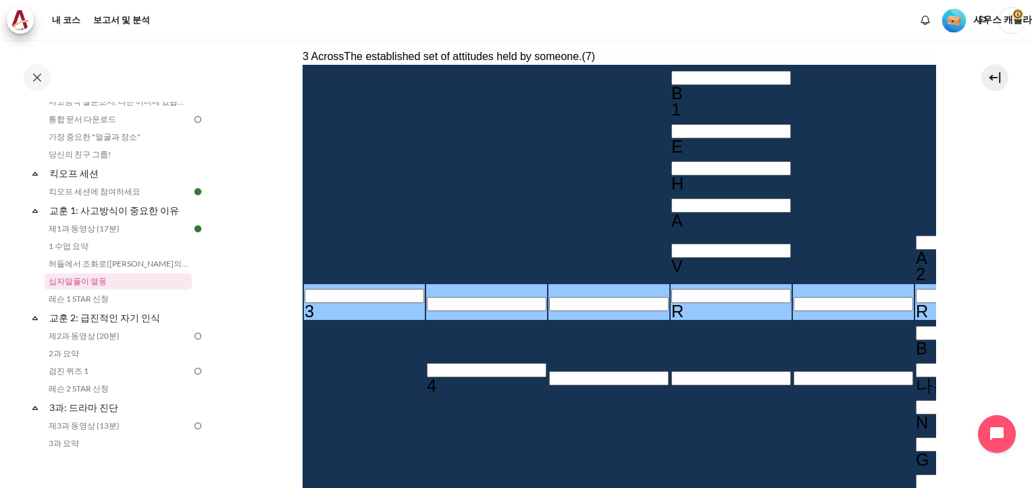
type input "＿＿＿＿＿＿＿"
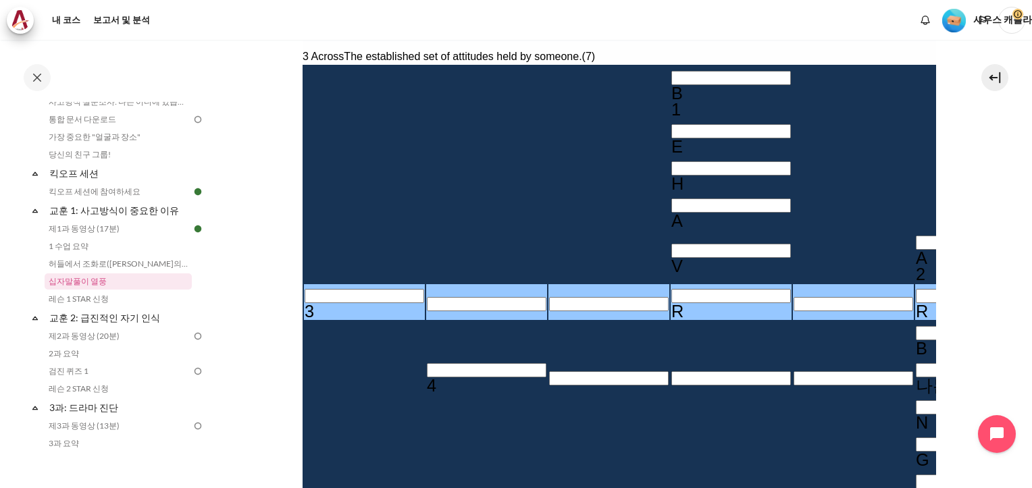
type input "＿＿＿＿＿＿＿"
type input "＿＿＿＿＿＿"
type input "＿＿＿＿＿＿＿＿"
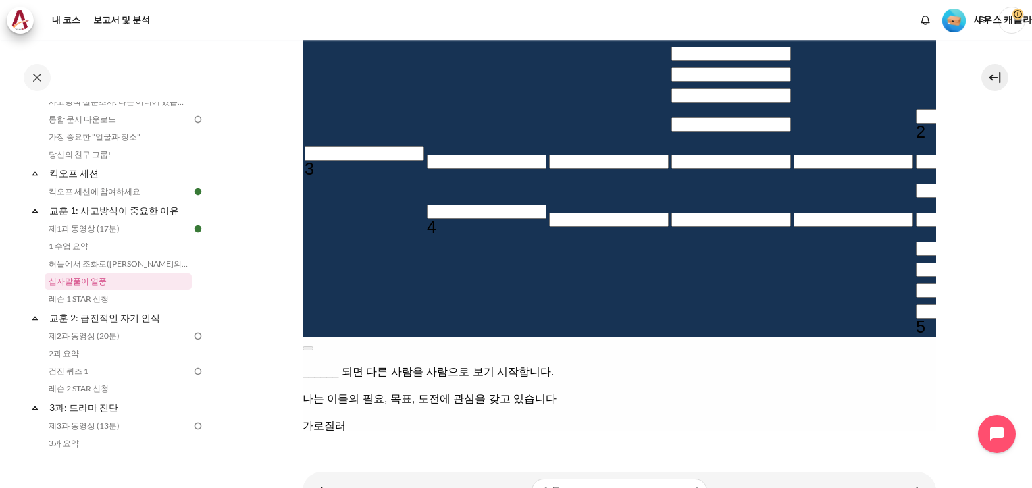
scroll to position [328, 0]
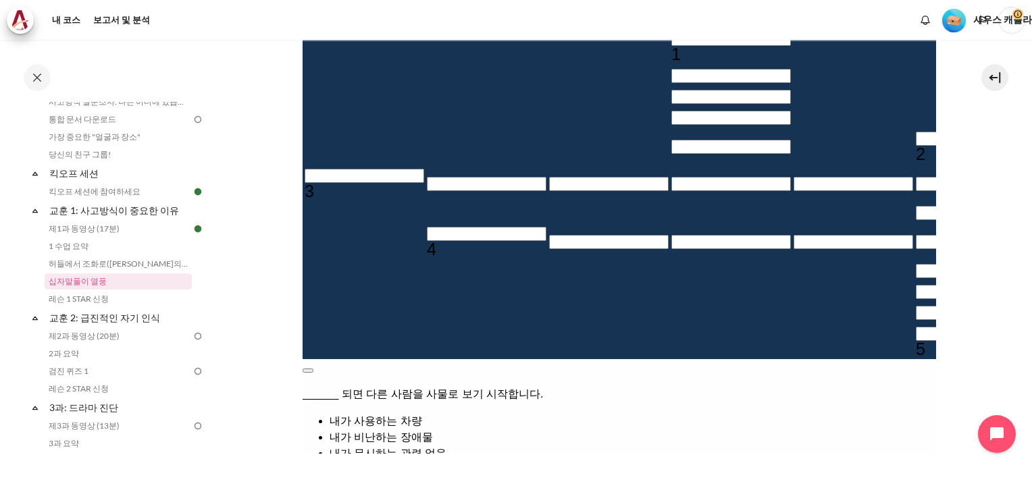
click at [313, 369] on button at bounding box center [307, 371] width 11 height 4
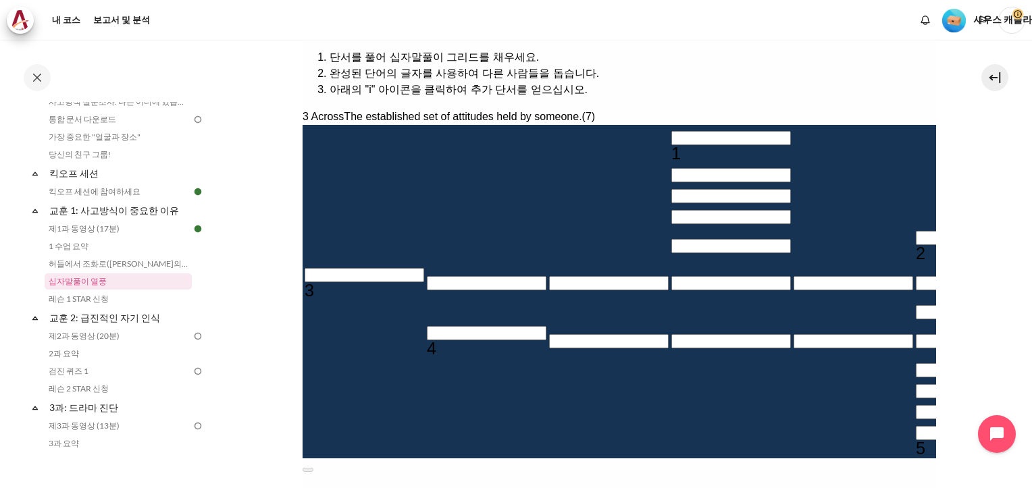
scroll to position [261, 0]
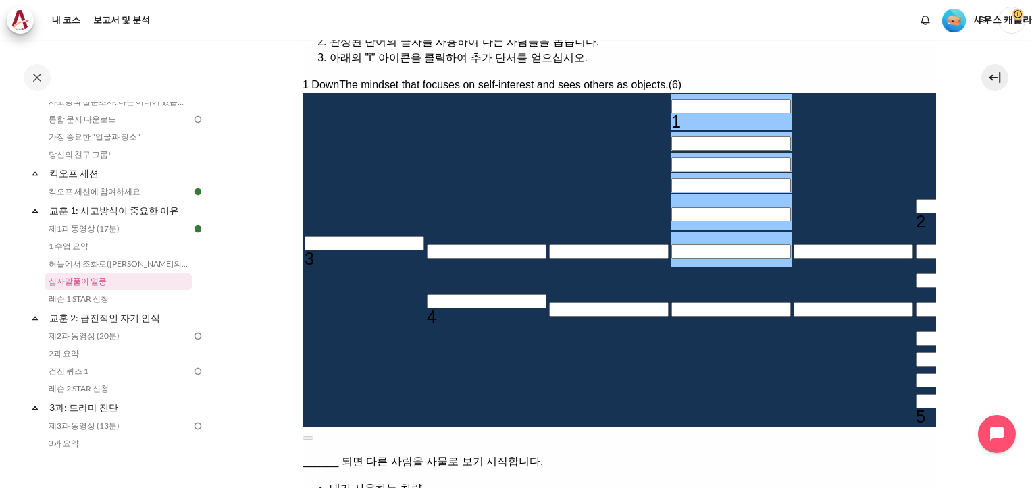
click at [670, 99] on input "Row 1, Column 4. 1 Down. The mindset that focuses on self-interest and sees oth…" at bounding box center [730, 106] width 120 height 14
type input "I＿＿＿＿＿"
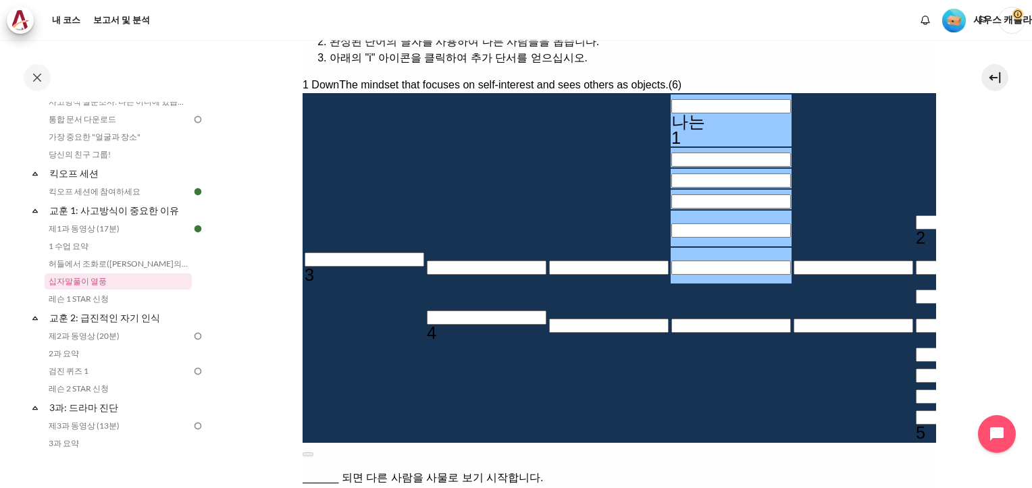
type input "ㅑ＿＿＿＿＿"
type input "ㅑㅑ＿＿＿＿"
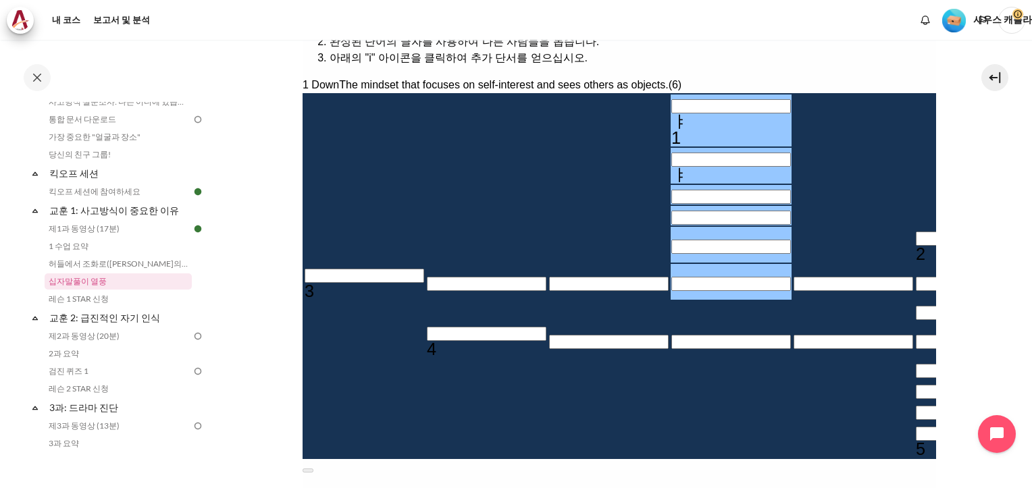
click at [670, 113] on div "ㅑ" at bounding box center [730, 121] width 120 height 16
type input "I＿＿＿＿＿"
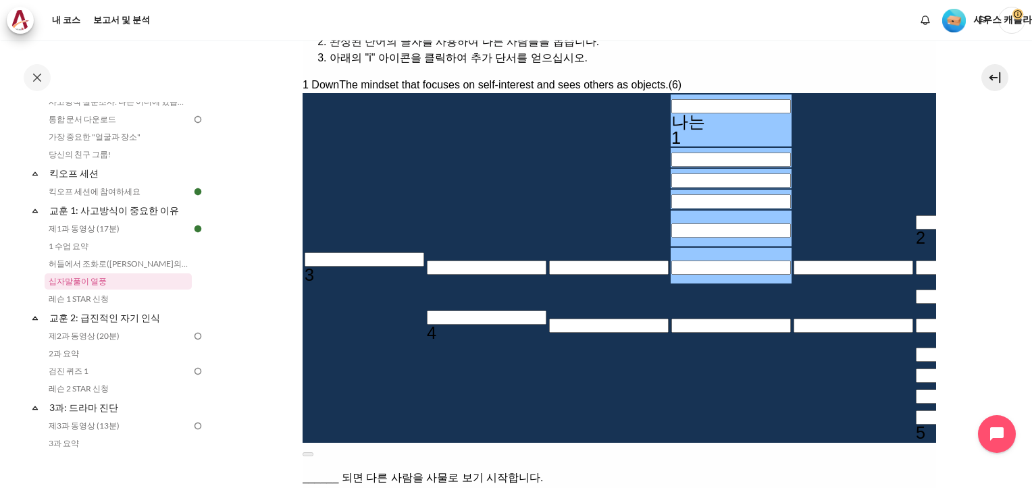
click at [915, 158] on div "비우다" at bounding box center [975, 158] width 120 height 0
click at [670, 113] on div "나는" at bounding box center [730, 121] width 120 height 16
click at [447, 167] on tbody "나는 1 2 3 4 5" at bounding box center [1035, 268] width 1465 height 347
drag, startPoint x: 502, startPoint y: 488, endPoint x: 480, endPoint y: 436, distance: 56.3
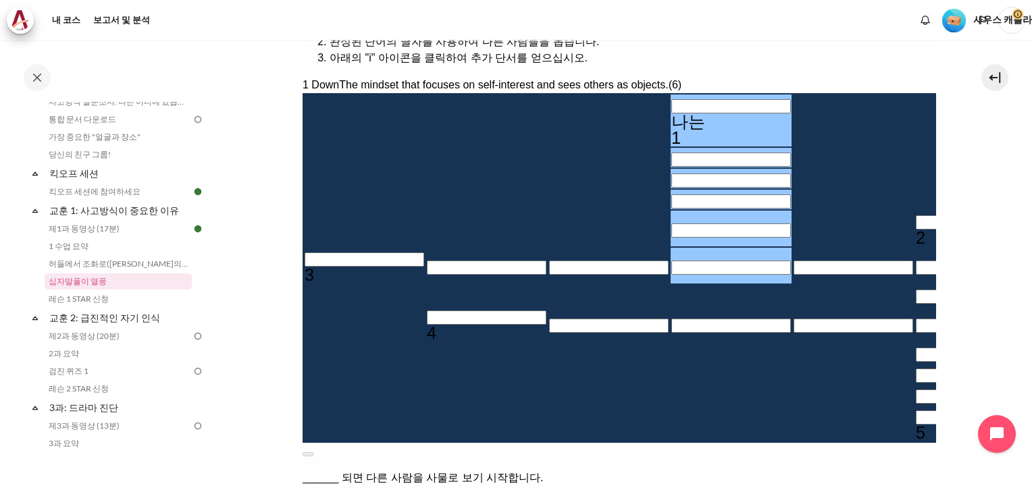
click at [670, 113] on div "나는" at bounding box center [730, 121] width 120 height 16
type input "Iㅑ＿＿＿＿"
type input "Iㅑㅑ＿＿＿"
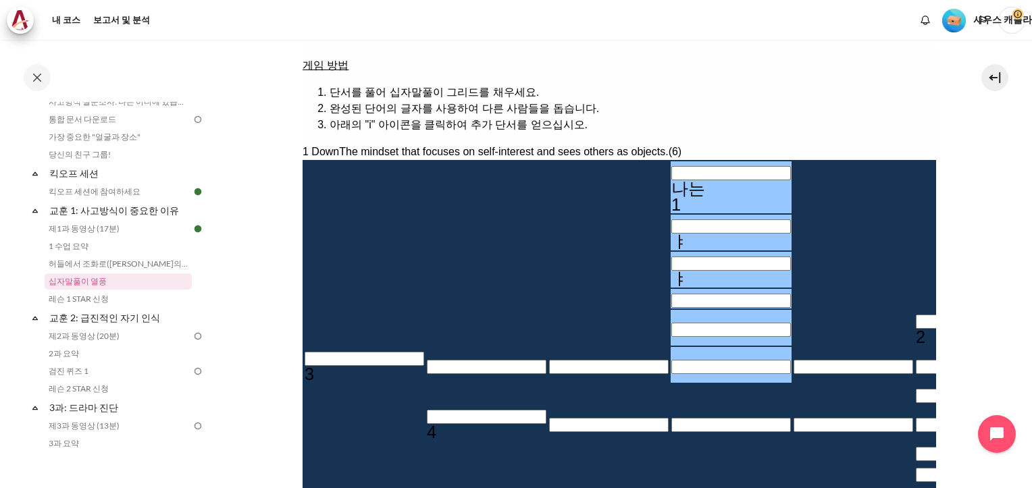
scroll to position [193, 0]
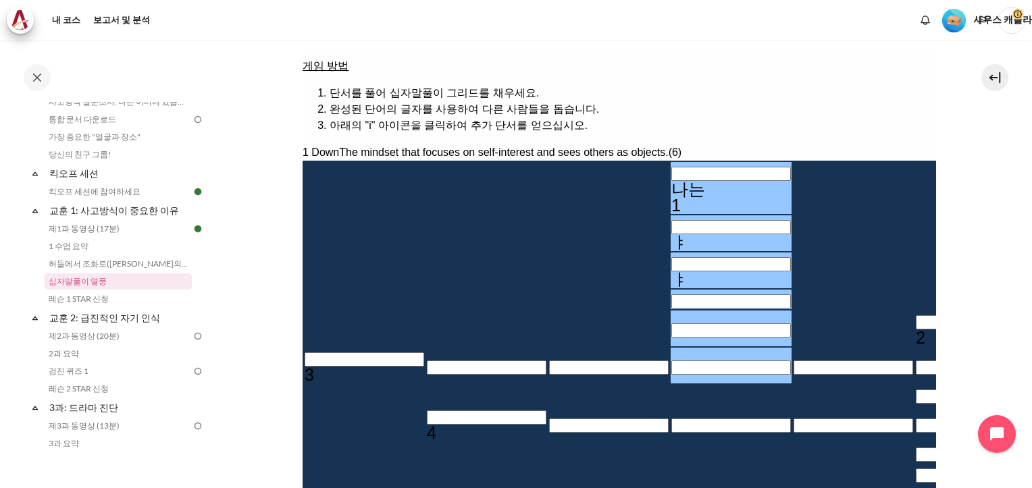
click at [670, 181] on div "나는" at bounding box center [730, 189] width 120 height 16
drag, startPoint x: 425, startPoint y: 147, endPoint x: 427, endPoint y: 156, distance: 8.9
click at [670, 181] on div "나는" at bounding box center [730, 189] width 120 height 16
click at [670, 234] on div "ㅑ" at bounding box center [730, 242] width 120 height 16
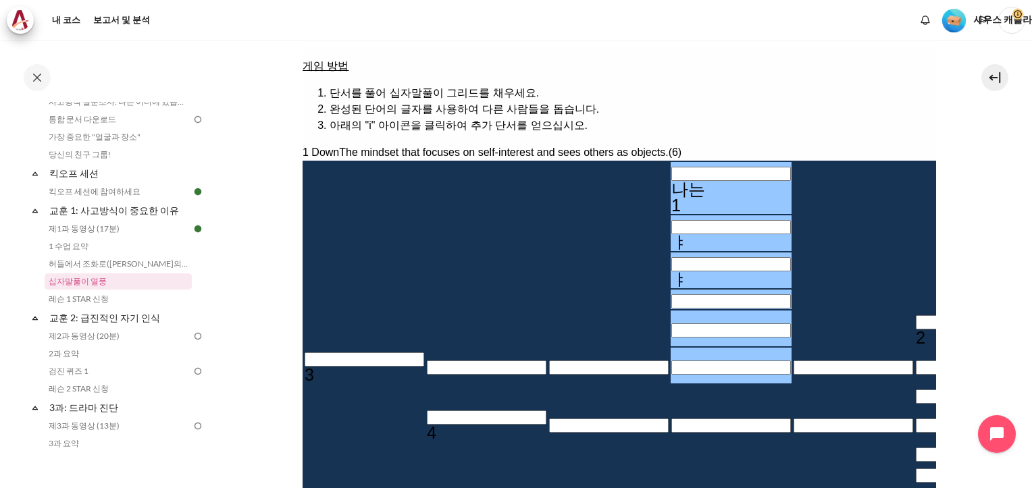
type input "IIㅑ＿＿＿"
type input "III＿＿＿"
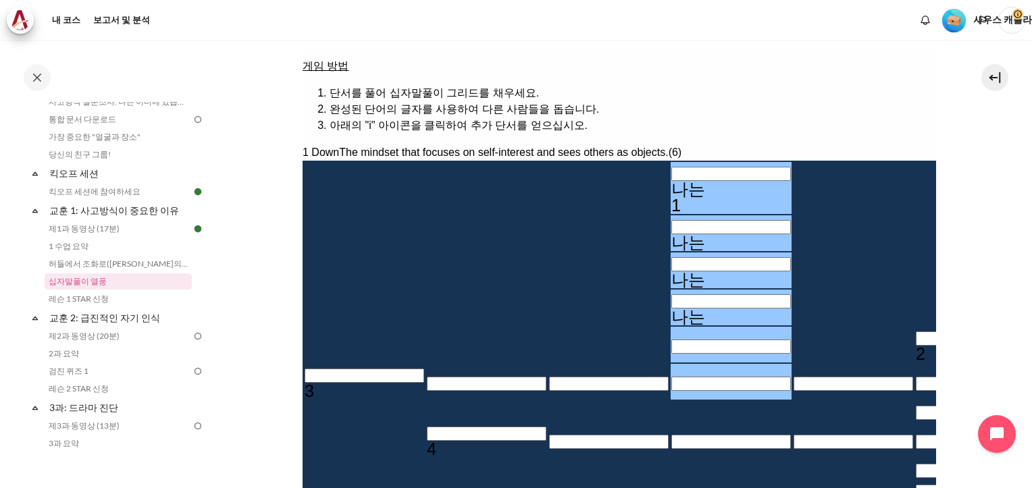
drag, startPoint x: 425, startPoint y: 148, endPoint x: 419, endPoint y: 246, distance: 98.1
click at [419, 246] on tbody "나는 1 나는 나는 나는 2 3 4 5" at bounding box center [1035, 360] width 1465 height 396
click at [670, 309] on div "나는" at bounding box center [730, 317] width 120 height 16
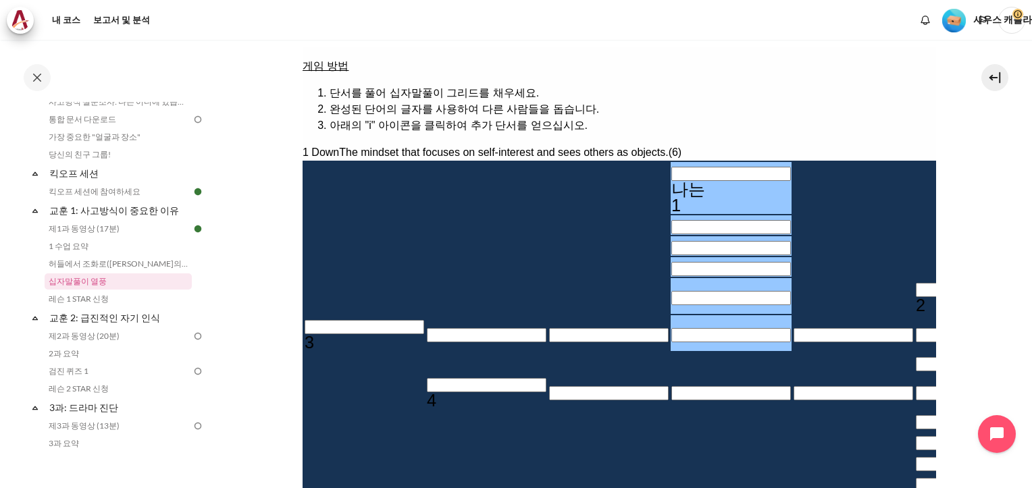
type input "＿＿＿＿＿＿"
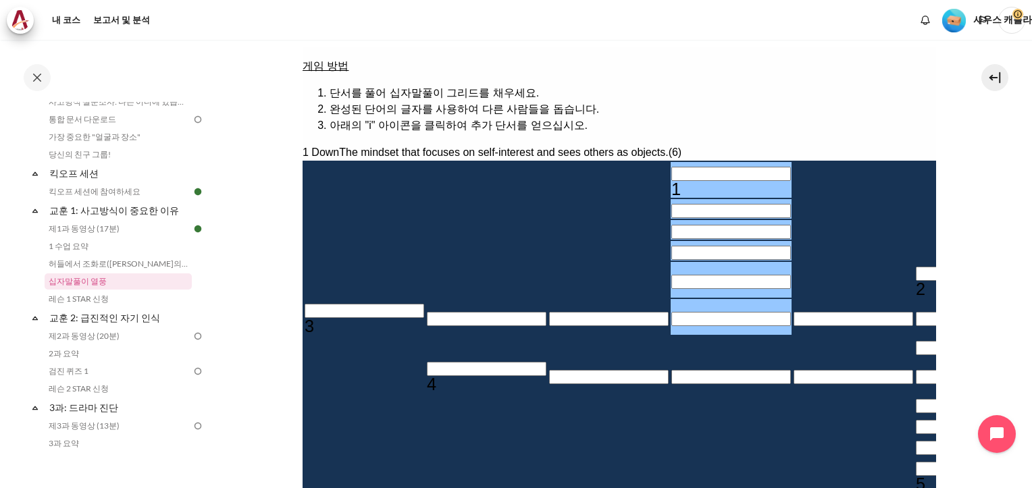
type input "ㅑ＿＿＿＿＿"
type input "ㅑㅑ＿＿＿＿"
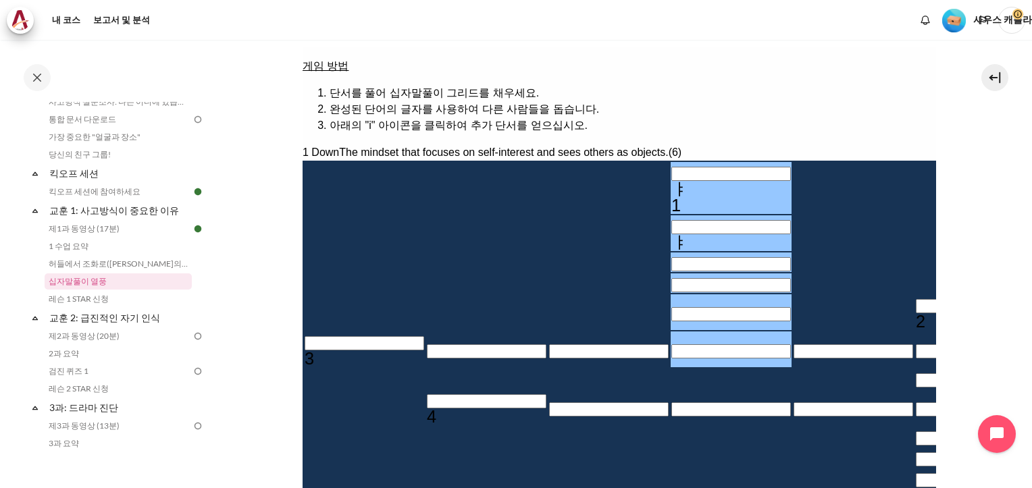
click at [321, 336] on input "6행, 1열. 3 가로질러. 누군가가 가지고 있는 확립된 태도., 편지 1/7." at bounding box center [364, 343] width 120 height 14
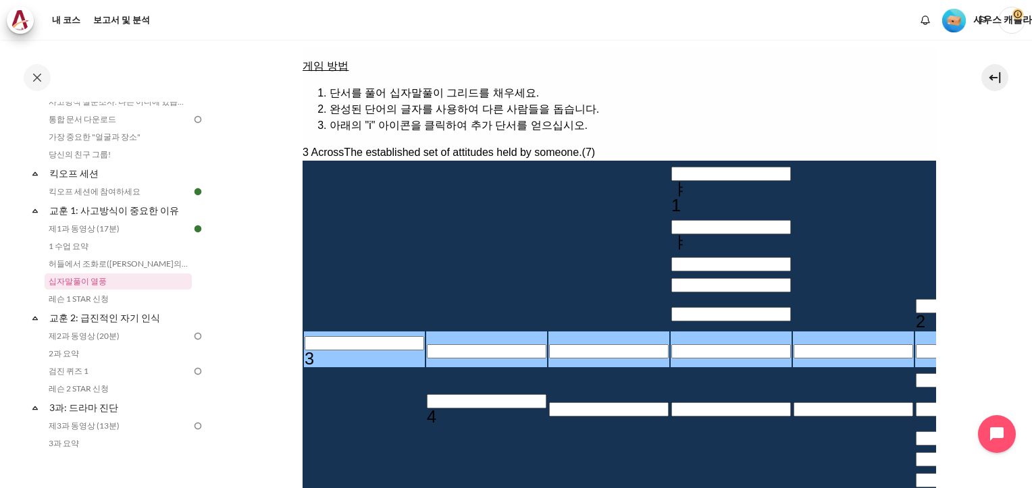
type input "ㅡ＿＿＿＿＿＿"
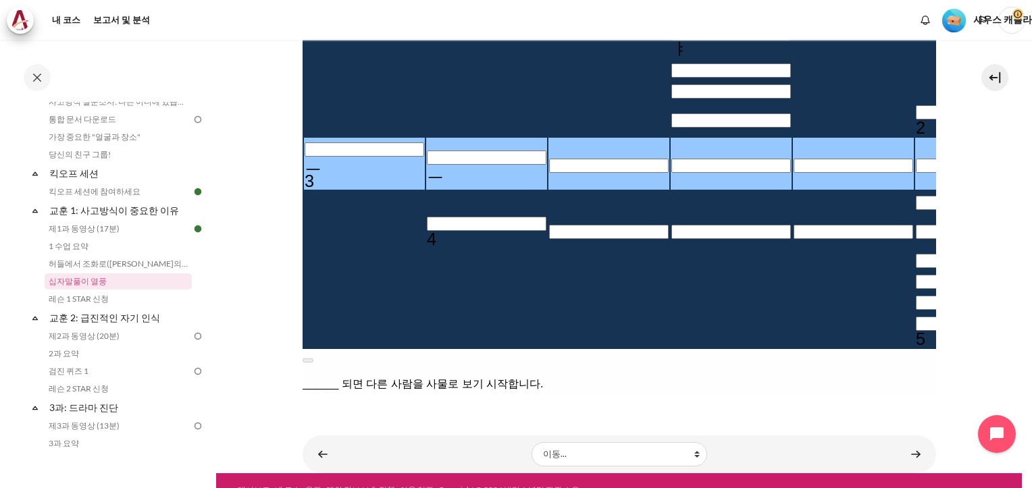
scroll to position [396, 0]
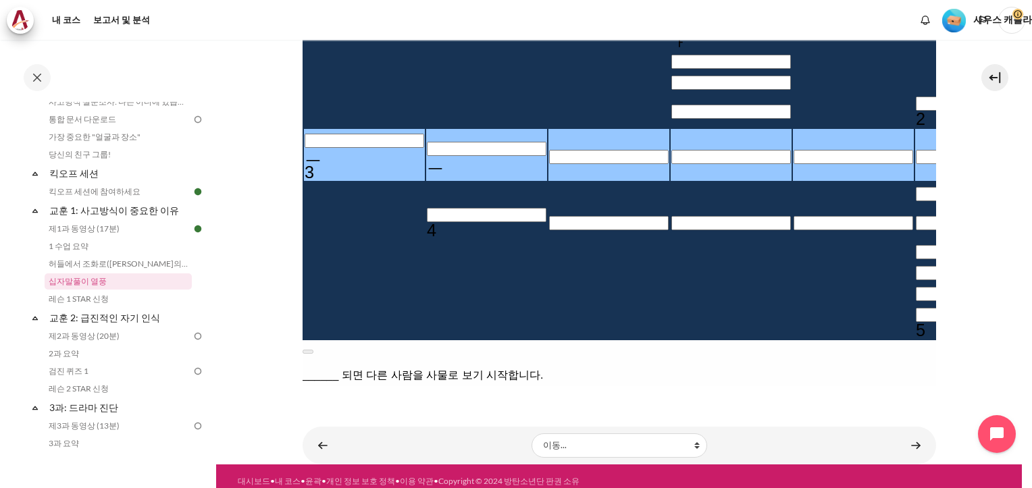
type input "＿＿＿＿＿＿＿"
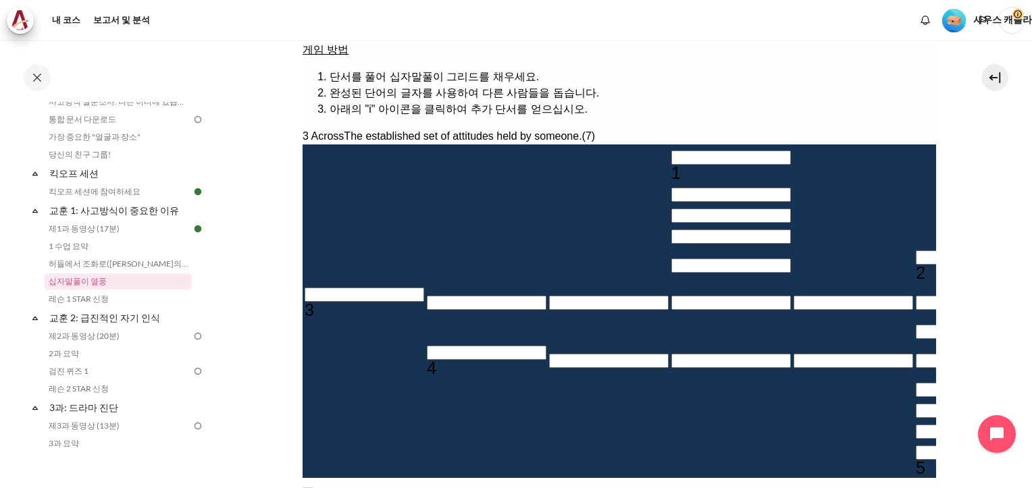
scroll to position [193, 0]
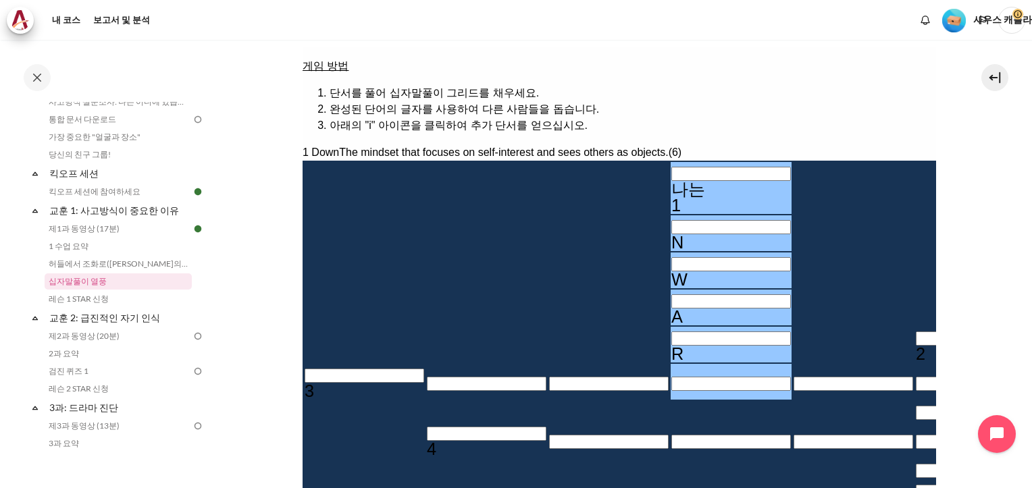
type input "INWARd"
type input "＿＿＿D＿＿＿"
type input "INWARD"
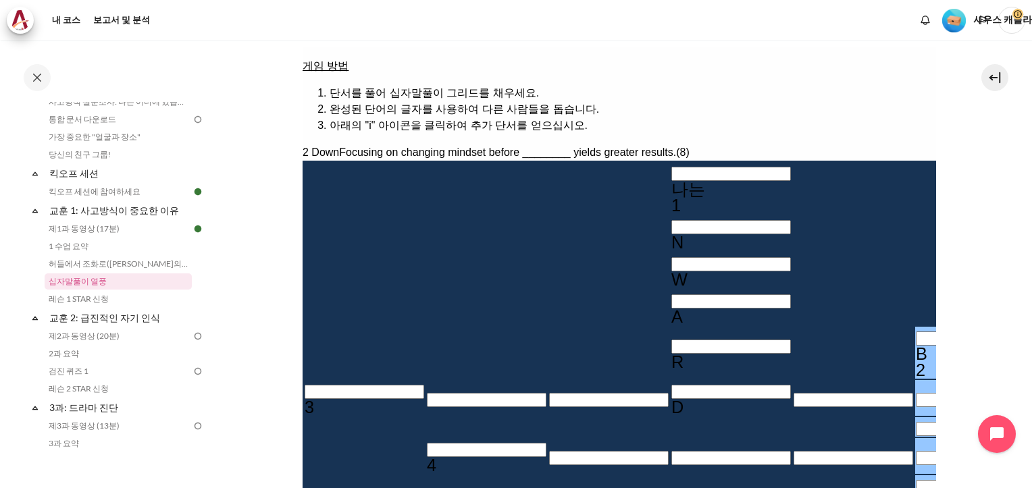
type input "Be＿＿＿＿＿＿"
type input "＿＿＿D＿E＿"
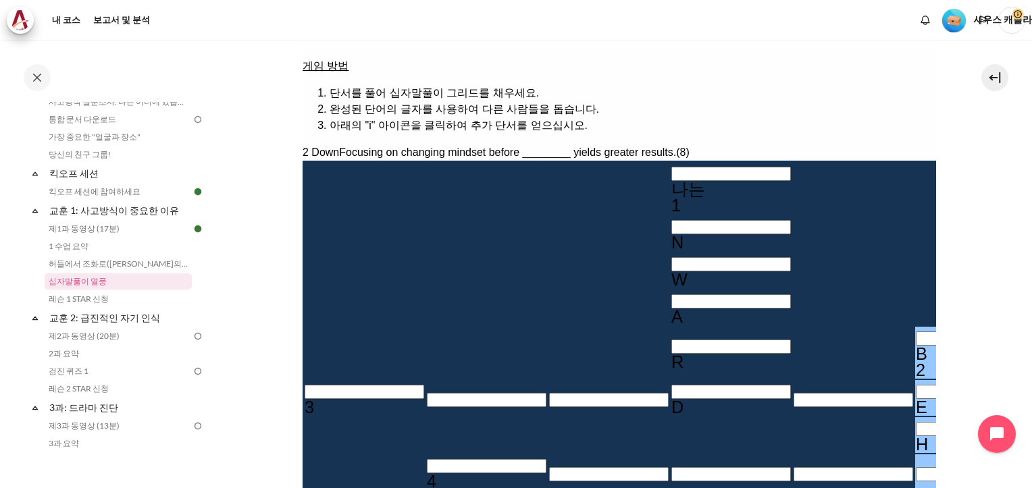
type input "BEHa＿＿＿＿"
type input "＿＿＿＿A＿＿"
type input "BEHAVIOr"
type input "R＿＿＿＿＿＿"
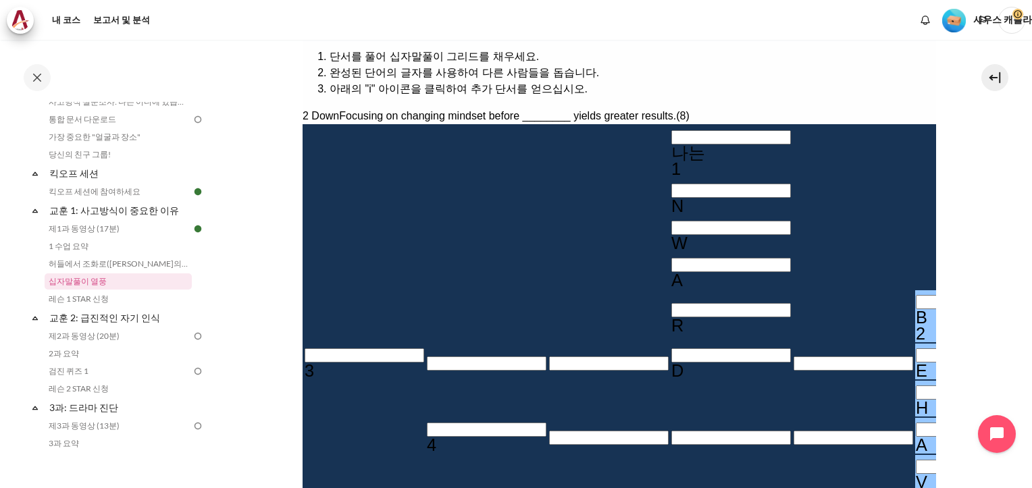
scroll to position [261, 0]
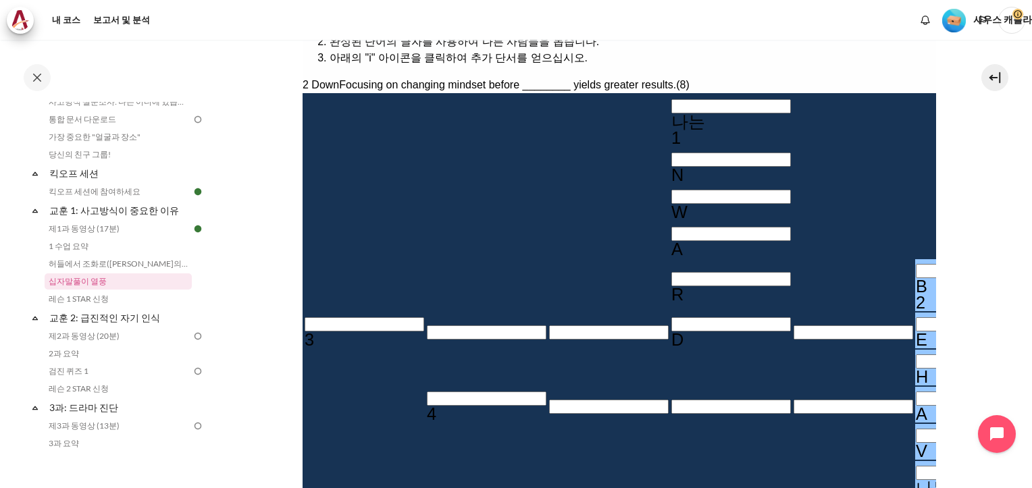
type input "BEHAVIOR"
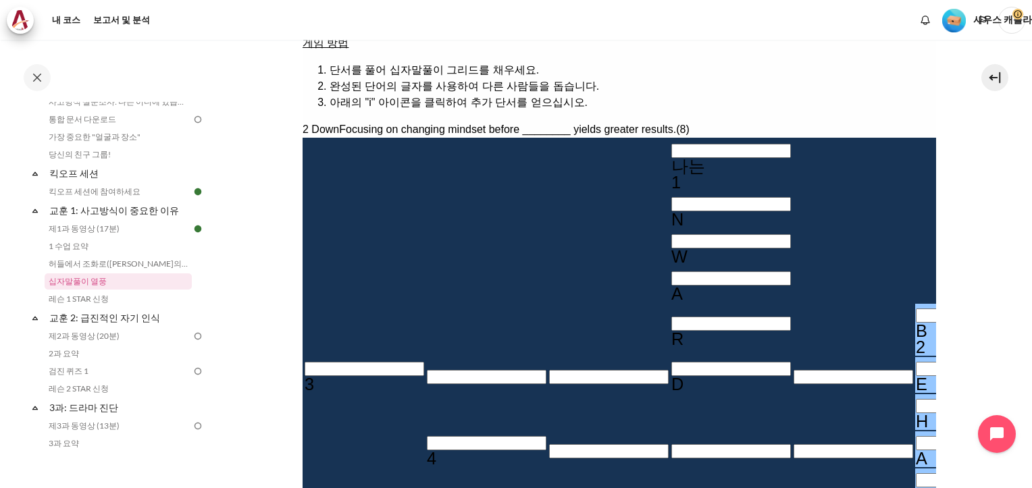
scroll to position [193, 0]
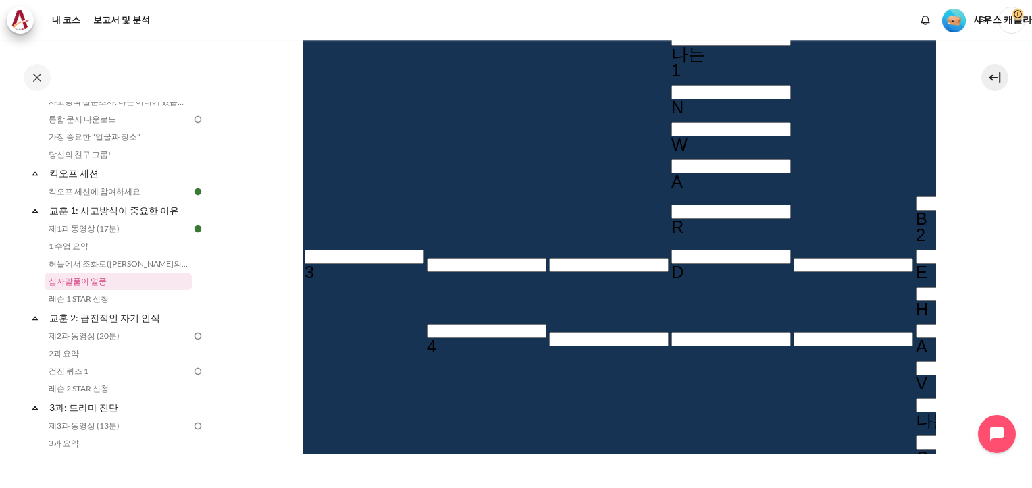
scroll to position [261, 0]
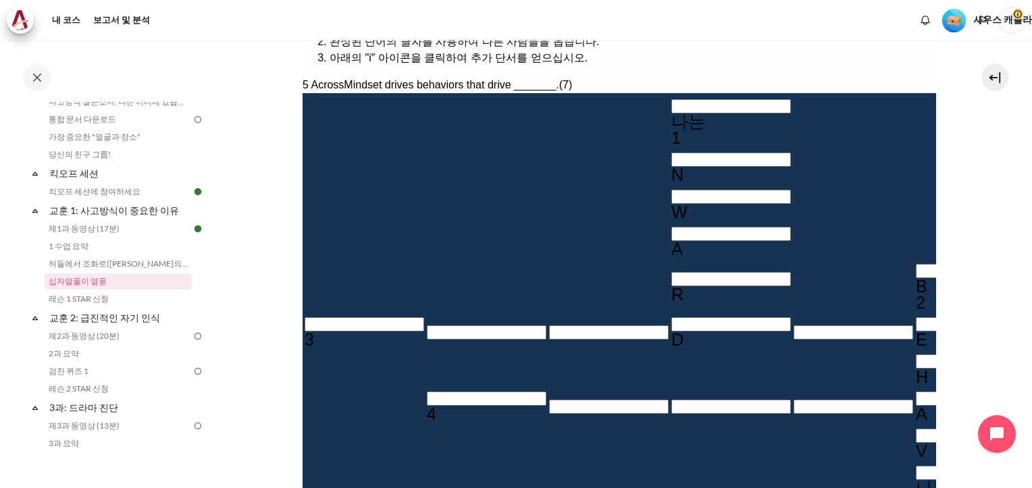
type input "RESULTS"
click at [322, 317] on input "Row 6, Column 1. 3 Across. The established set of attitudes held by someone., L…" at bounding box center [364, 324] width 120 height 14
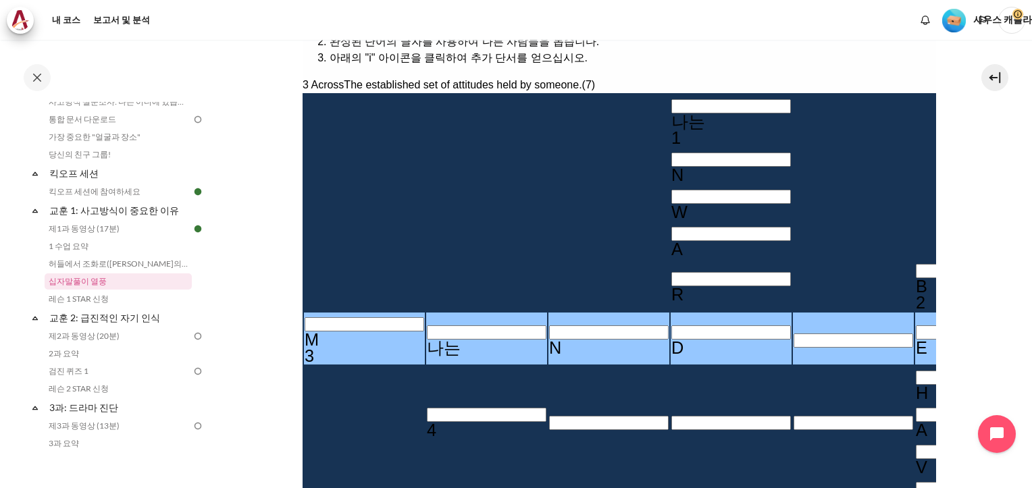
type input "MINDSET"
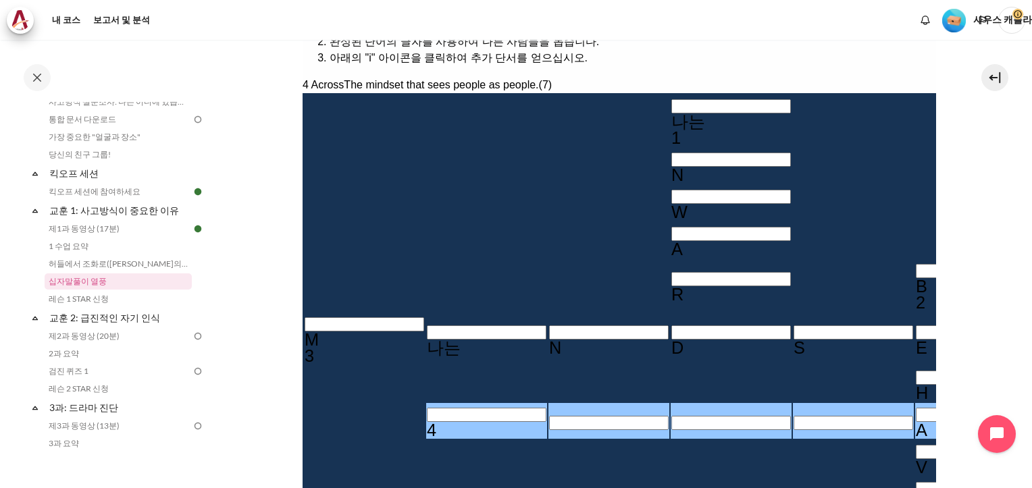
click at [426, 408] on input "Row 8, Column 2. 4 Across. The mindset that sees people as people., Letter 1 of…" at bounding box center [486, 415] width 120 height 14
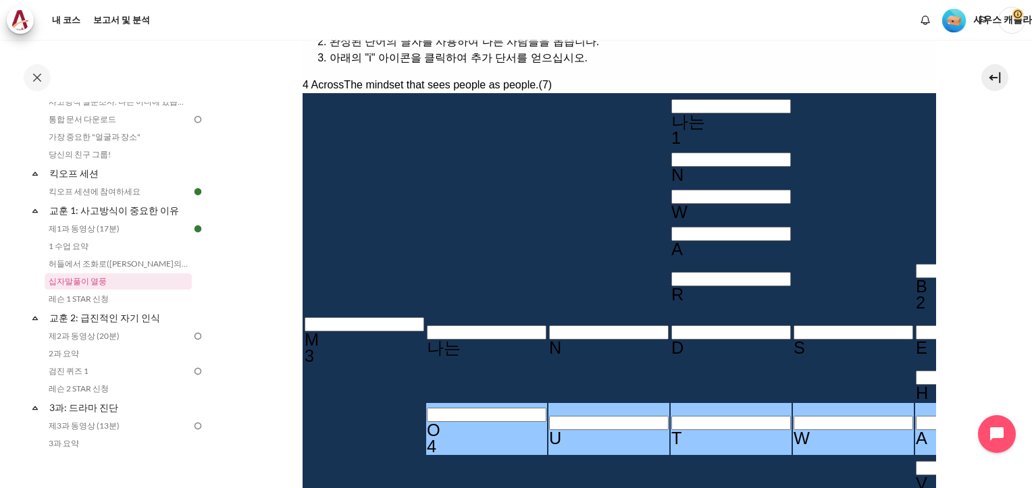
type input "OUTWR＿＿"
type input "BEHRVIOR"
click at [915, 416] on input "Row 8, Column 6. 4 Across. The mindset that sees people as people., Letter 5 of…" at bounding box center [975, 423] width 120 height 14
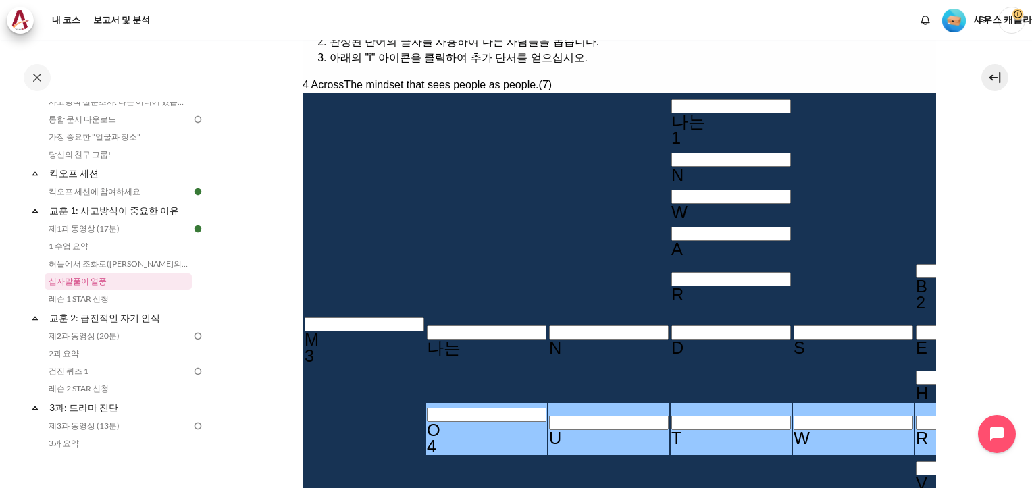
type input "OUTWAD＿"
type input "BEHAVIOR"
type input "OUTWARD"
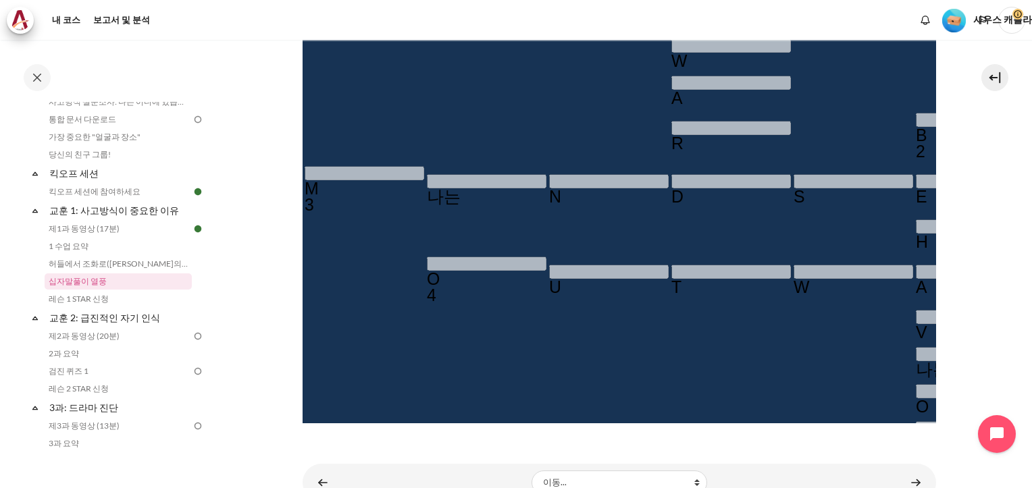
scroll to position [433, 0]
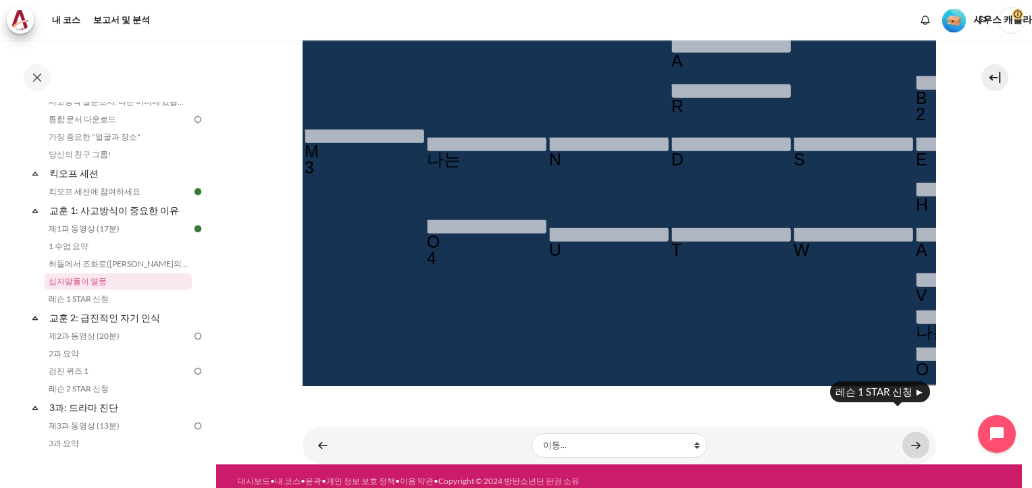
click at [907, 433] on link "콘텐츠" at bounding box center [915, 445] width 27 height 26
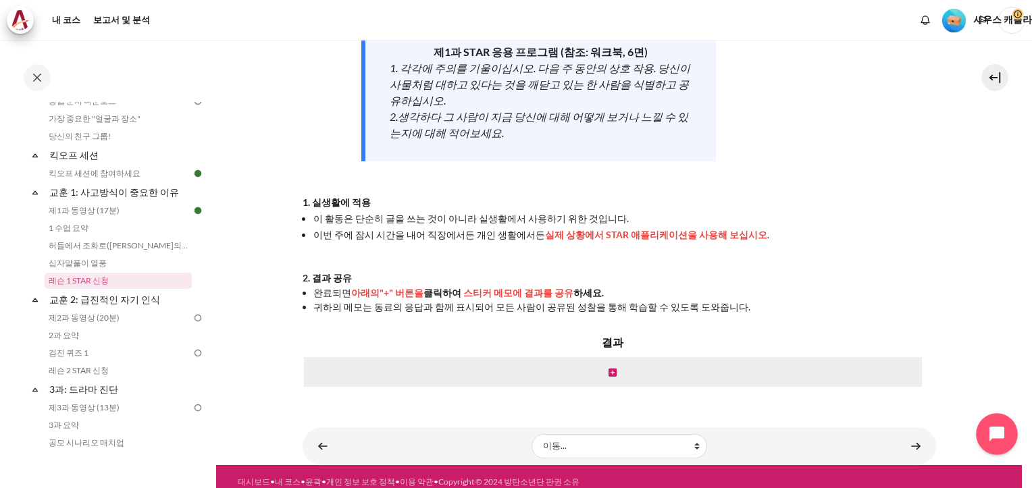
scroll to position [237, 0]
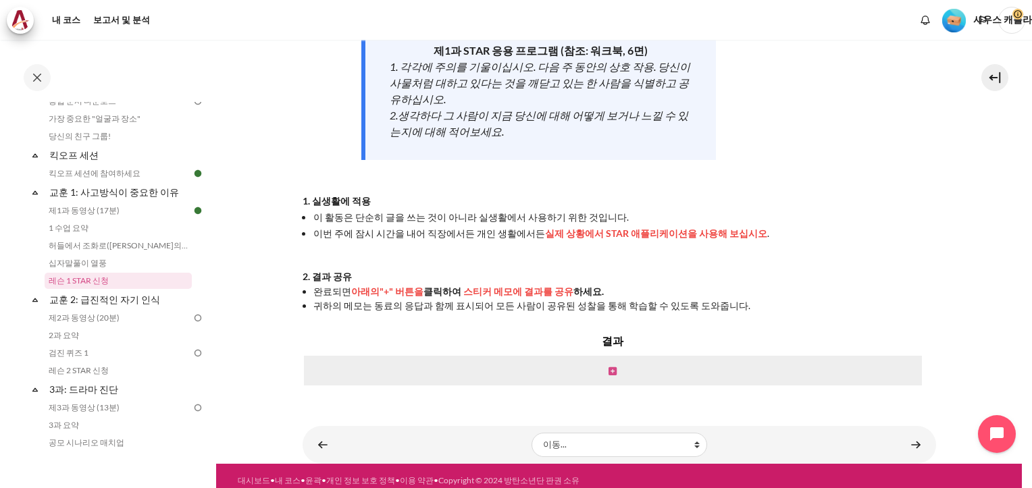
click at [608, 367] on icon "콘텐츠" at bounding box center [612, 371] width 8 height 9
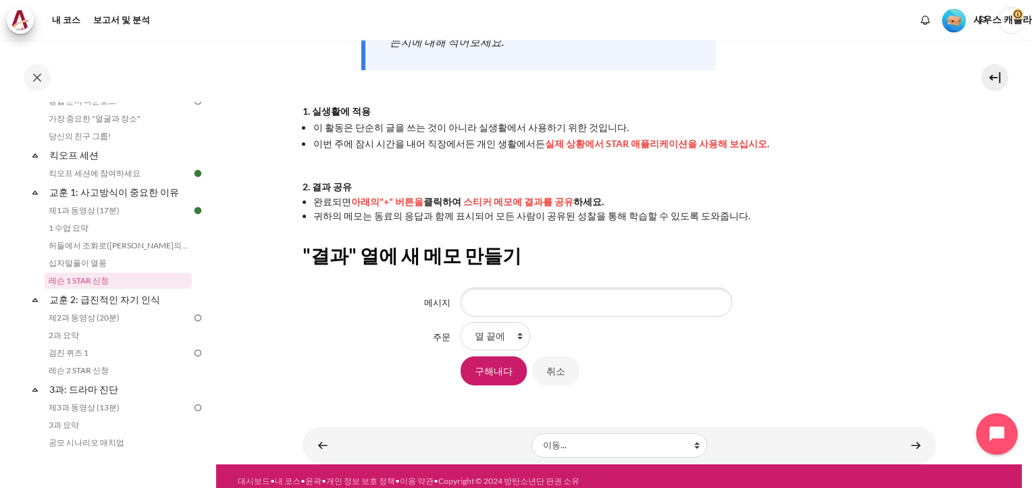
scroll to position [327, 0]
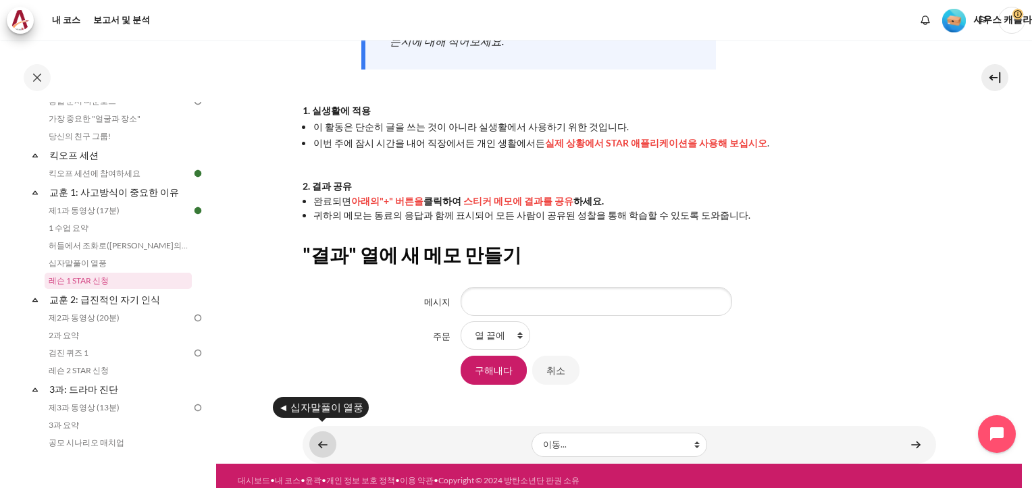
click at [317, 438] on link "콘텐츠" at bounding box center [322, 444] width 27 height 26
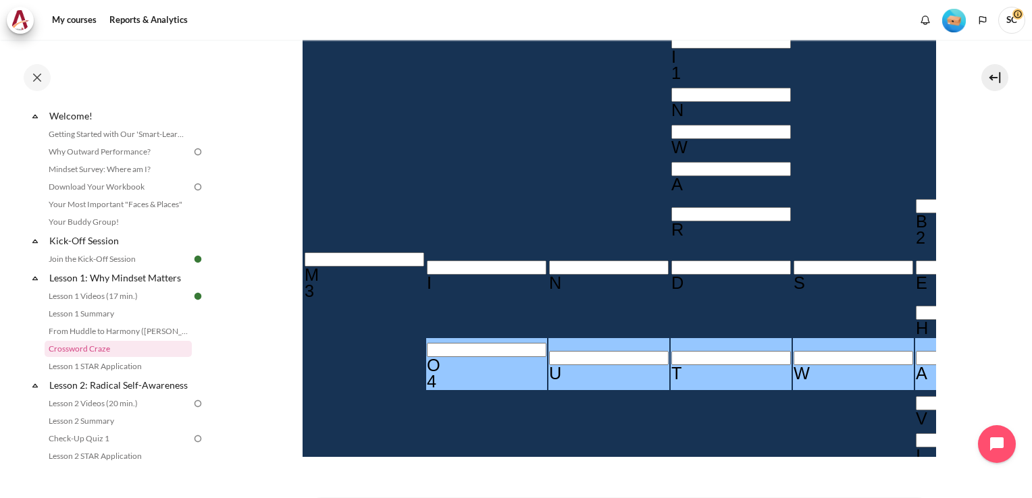
scroll to position [328, 0]
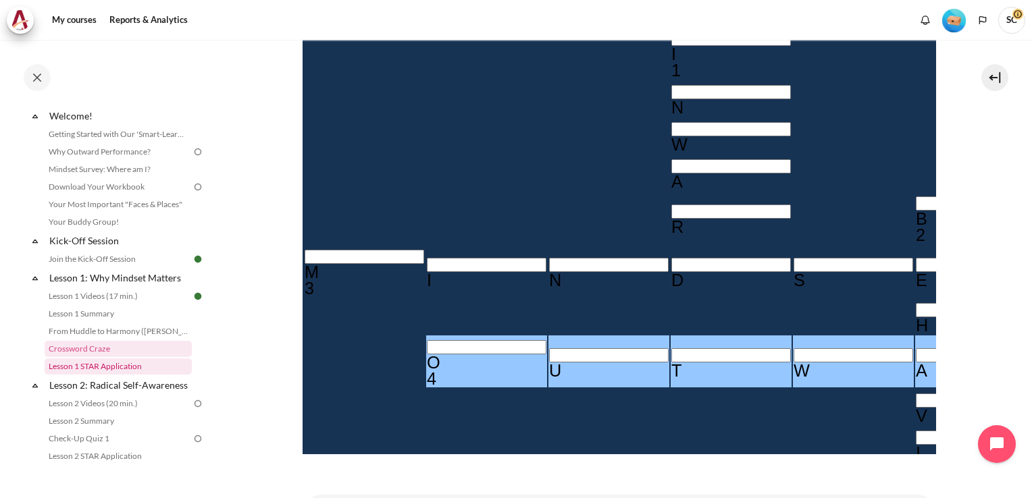
click at [110, 367] on link "Lesson 1 STAR Application" at bounding box center [118, 367] width 147 height 16
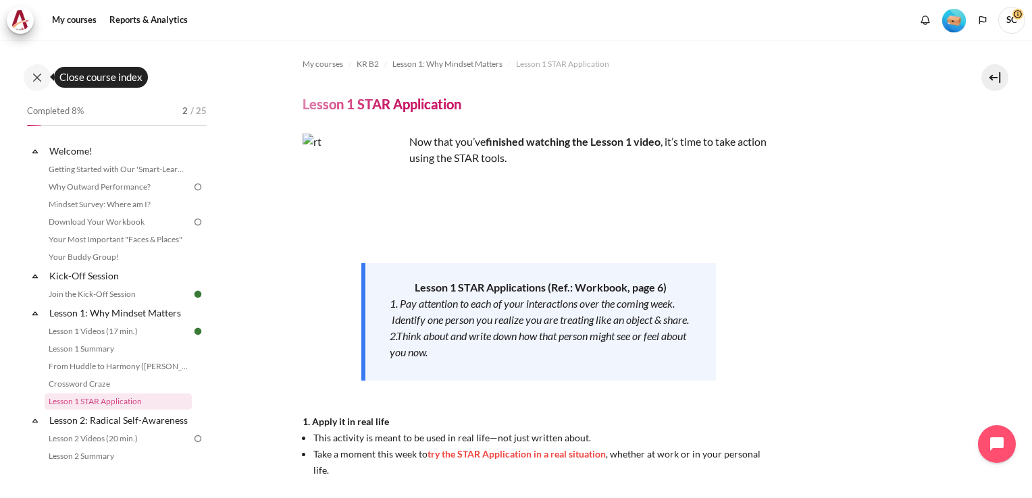
click at [40, 75] on button at bounding box center [37, 77] width 27 height 27
